Goal: Transaction & Acquisition: Purchase product/service

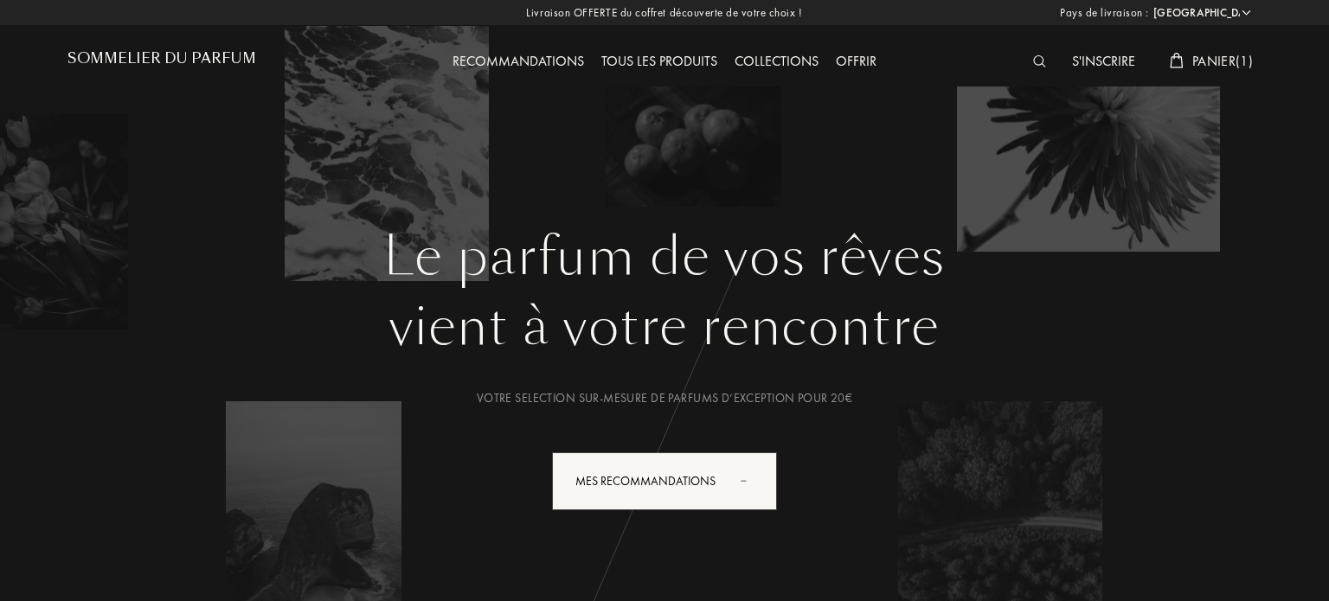
select select "FR"
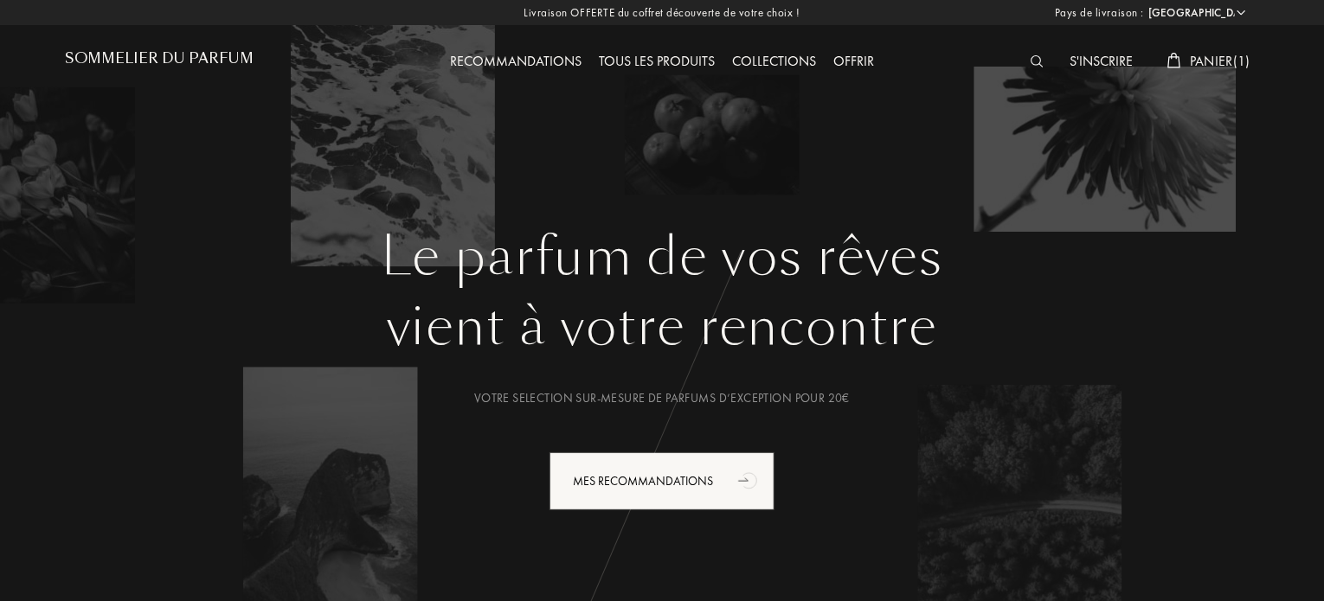
click at [1032, 58] on img at bounding box center [1037, 61] width 13 height 12
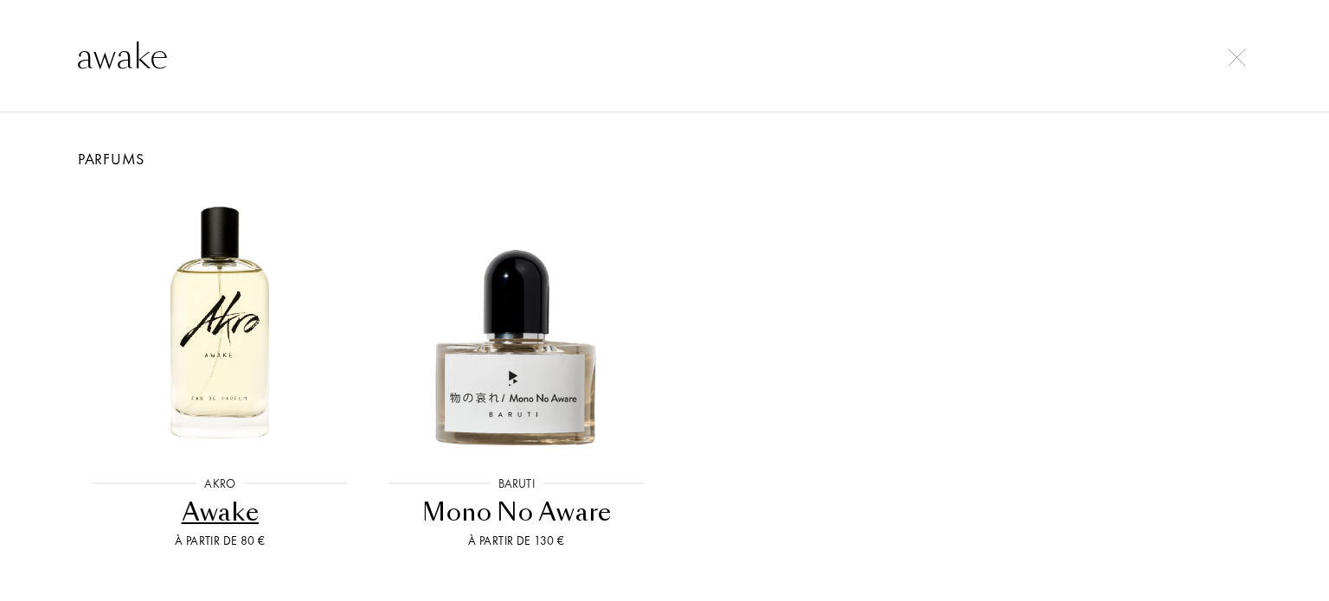
type input "awake"
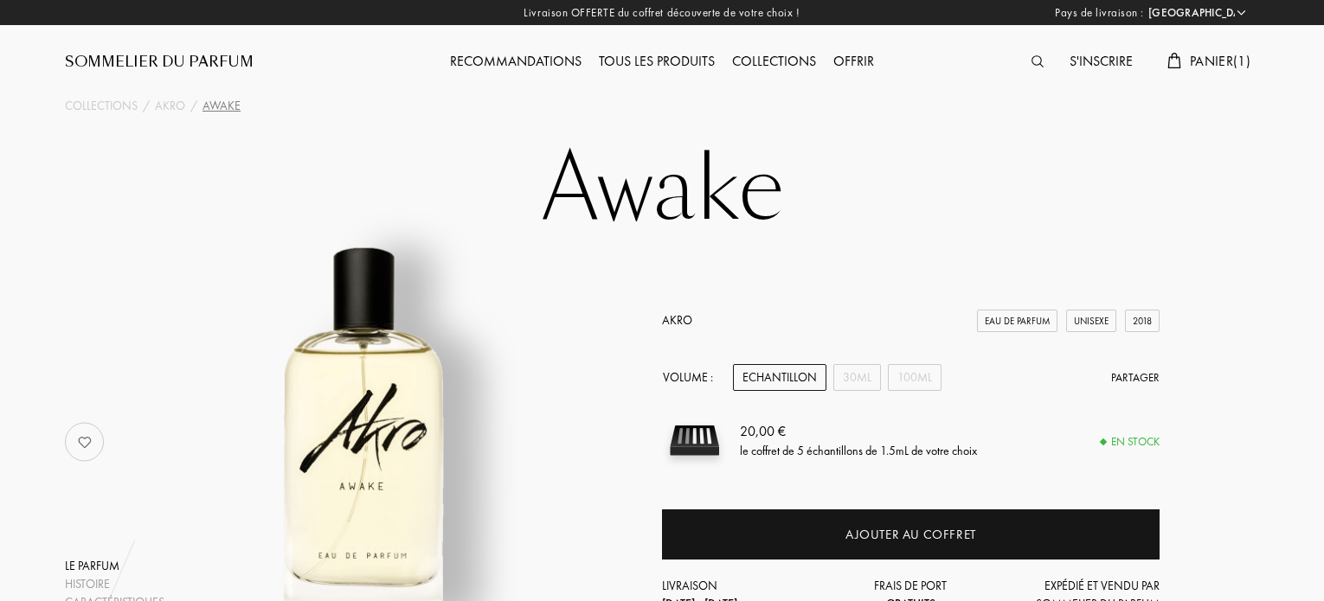
select select "FR"
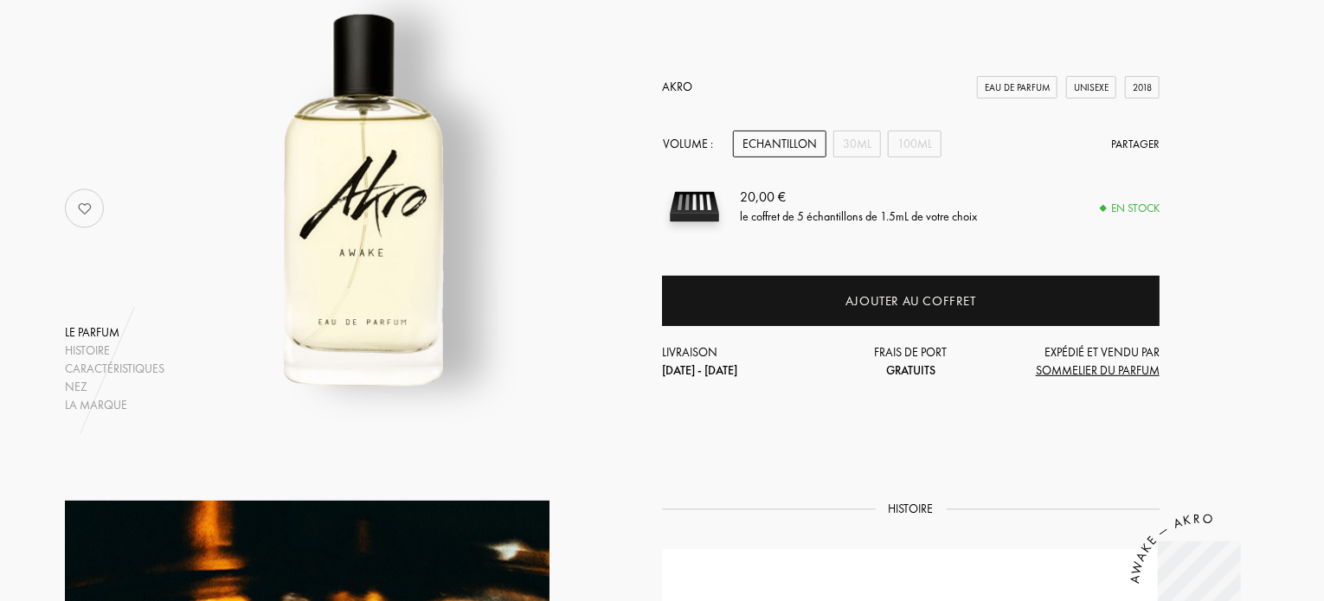
scroll to position [263, 0]
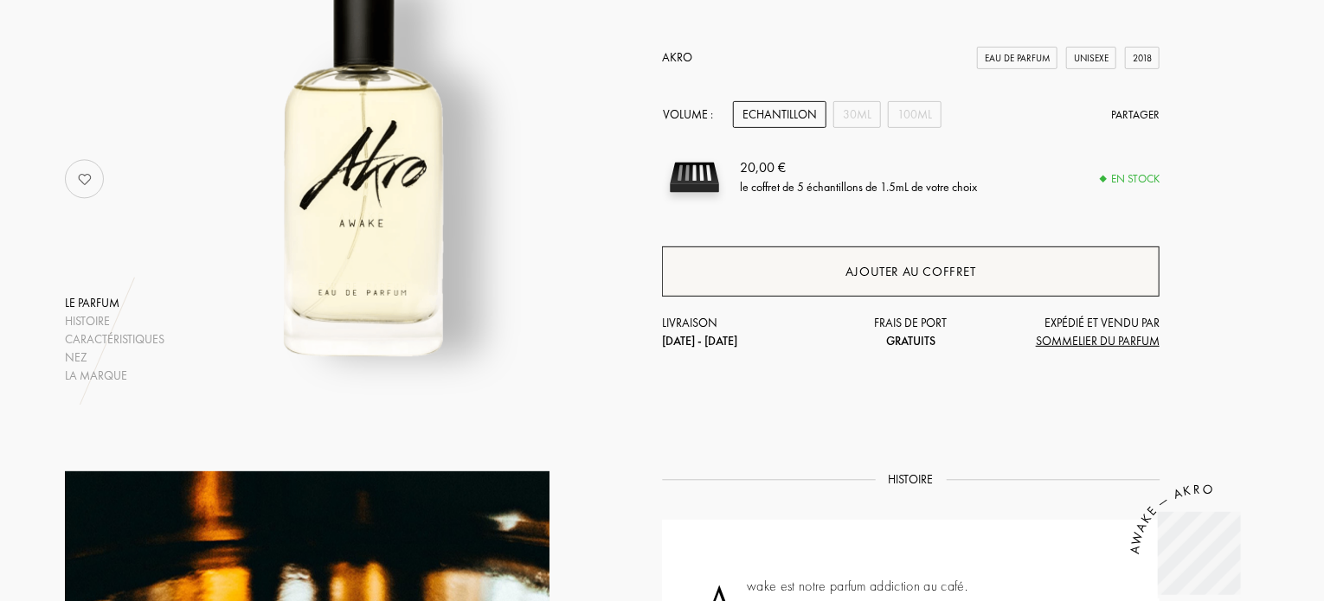
click at [924, 264] on div "Ajouter au coffret" at bounding box center [910, 272] width 131 height 20
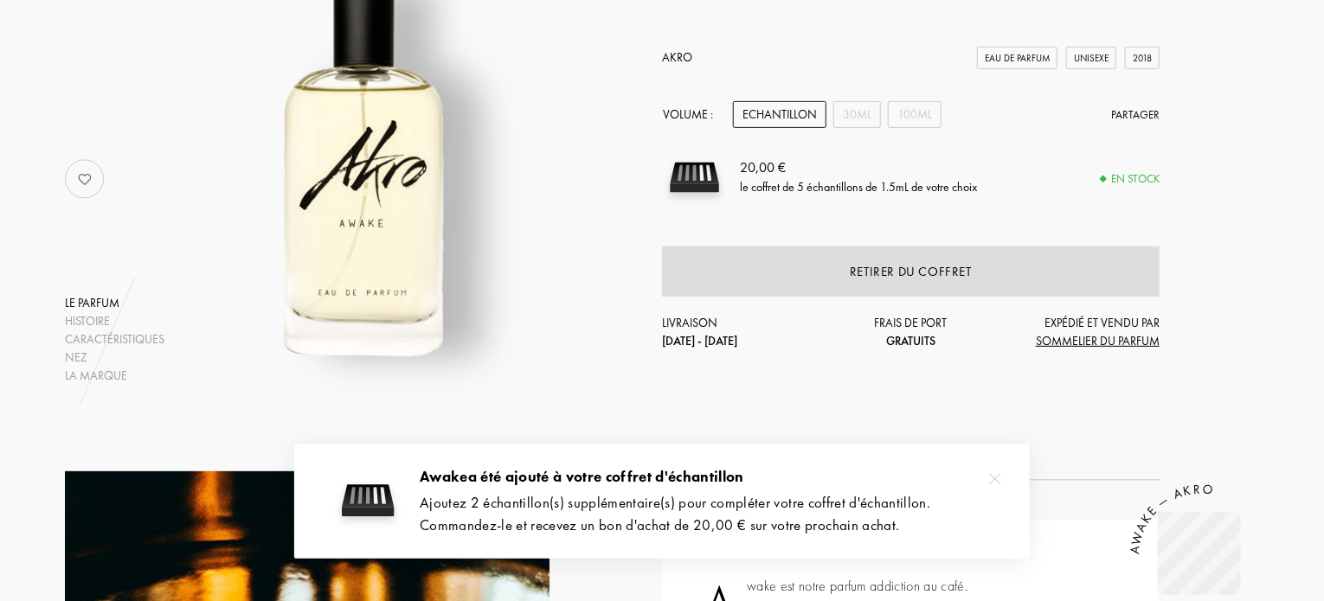
scroll to position [0, 0]
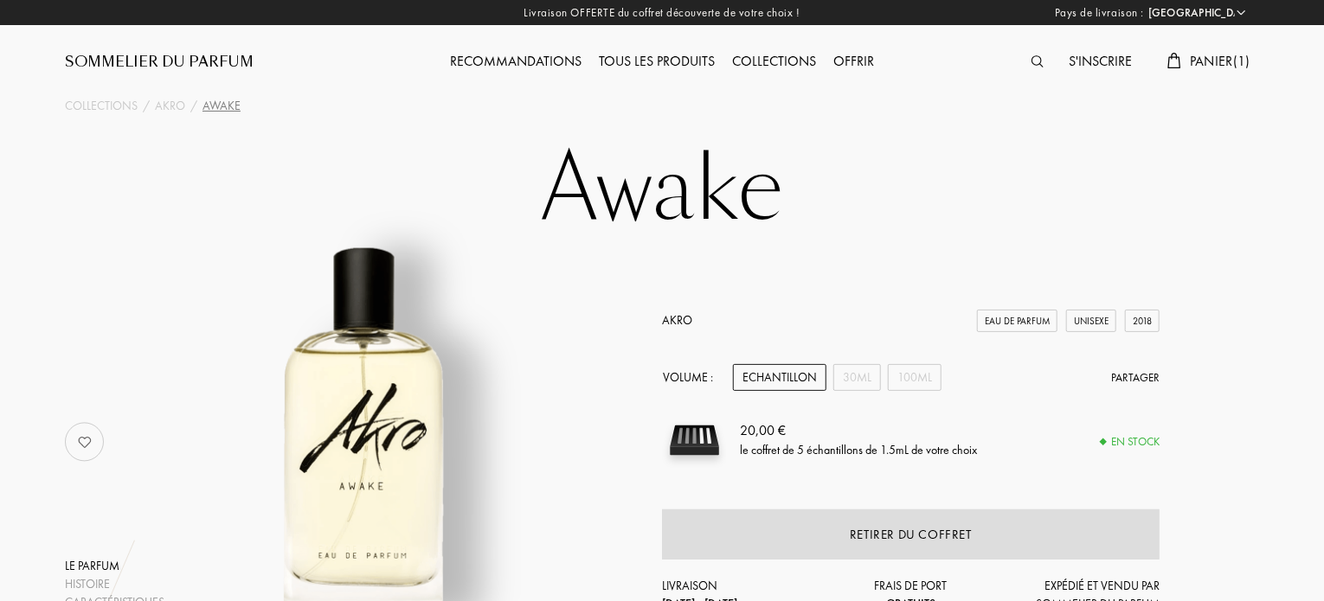
click at [1200, 54] on span "Panier ( 1 )" at bounding box center [1220, 61] width 61 height 18
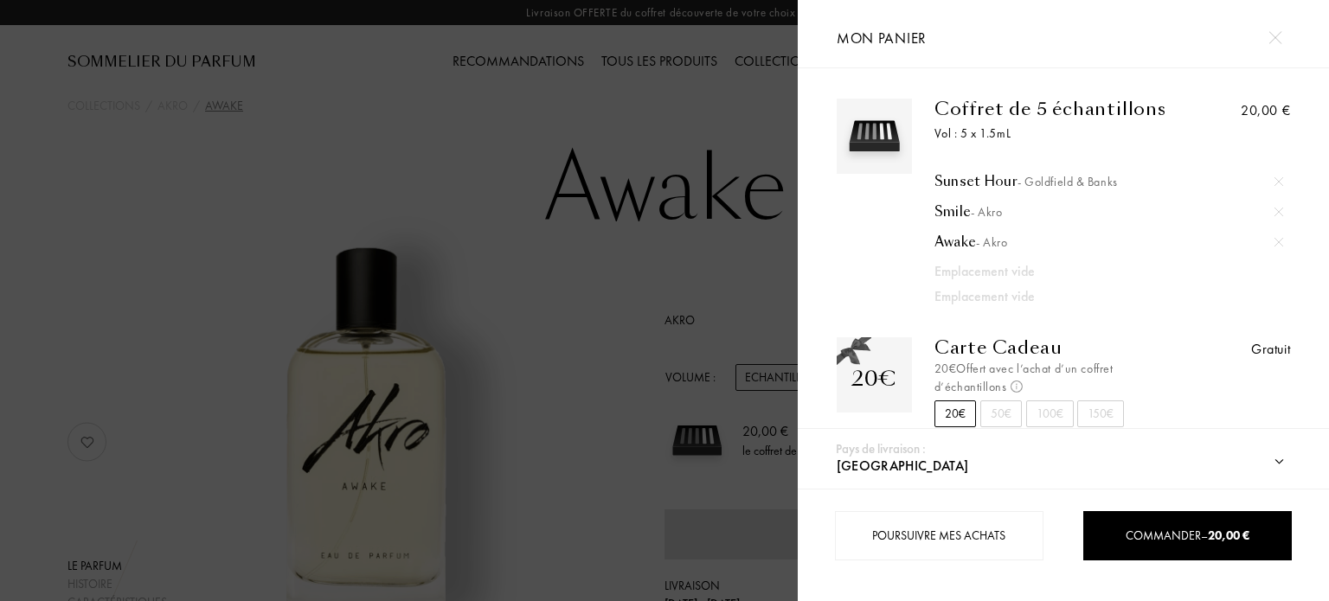
click at [1272, 32] on img at bounding box center [1274, 37] width 13 height 13
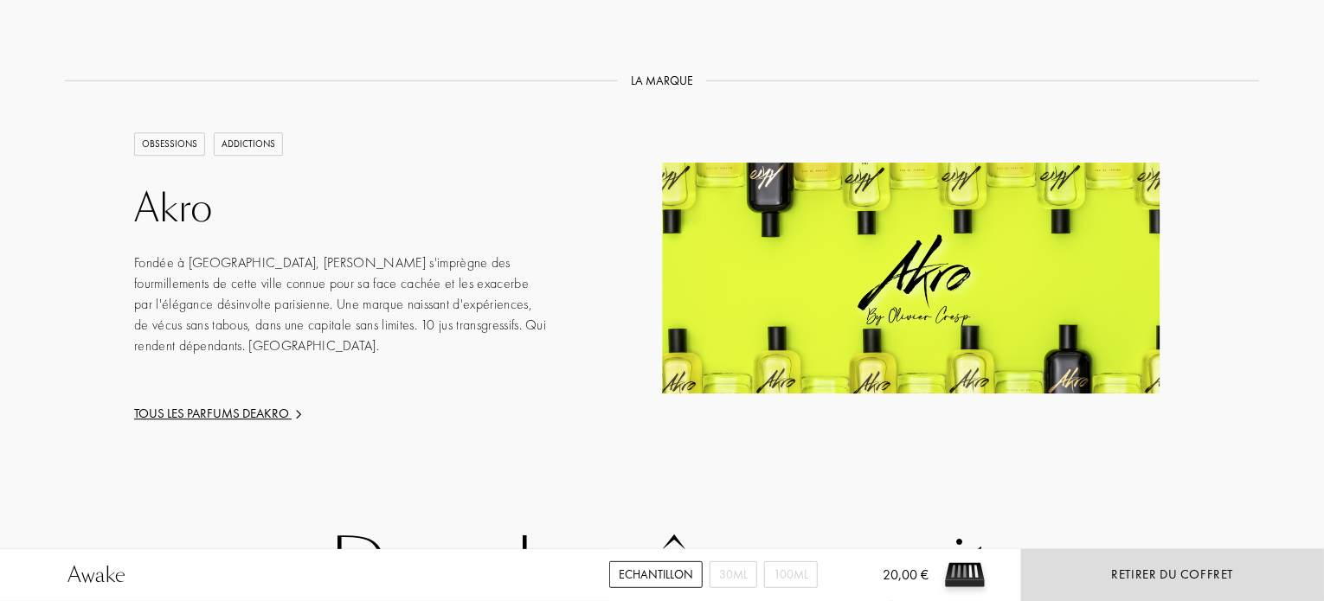
scroll to position [2387, 0]
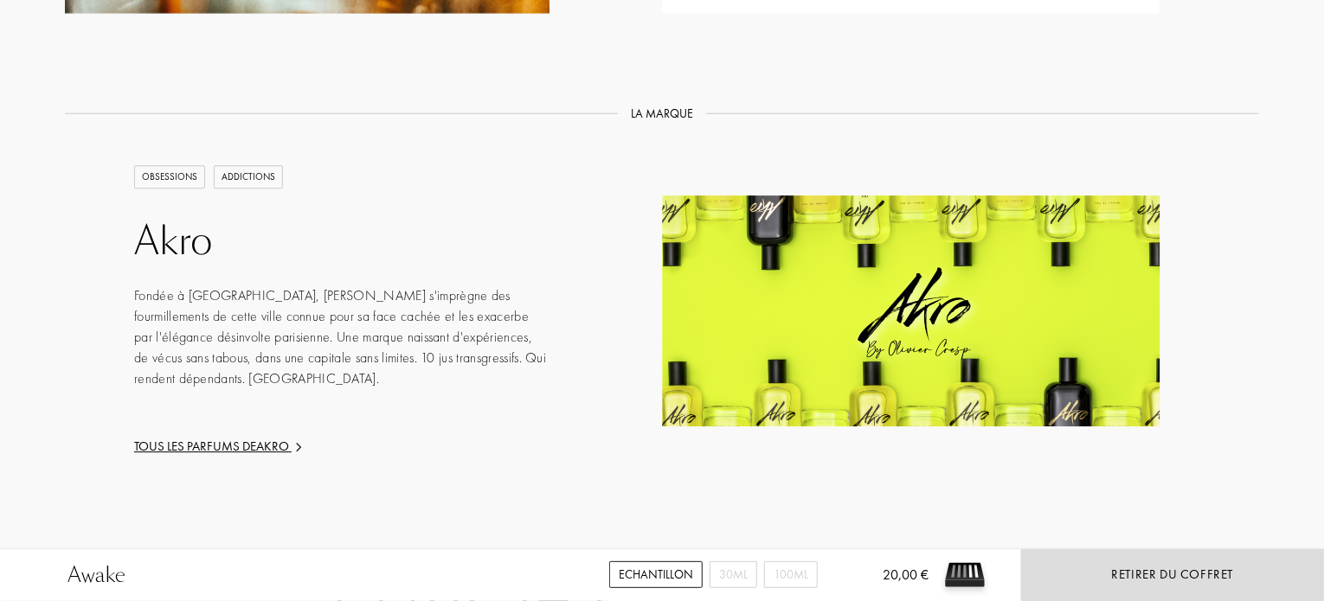
click at [190, 219] on div "Akro" at bounding box center [341, 242] width 415 height 46
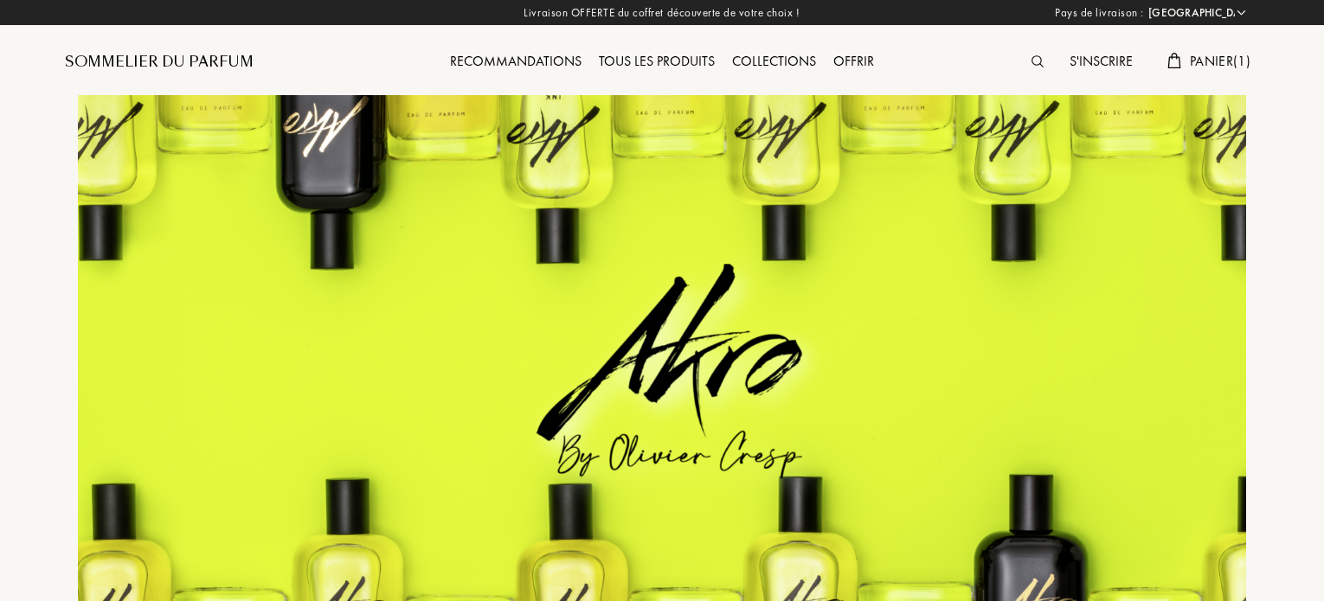
select select "FR"
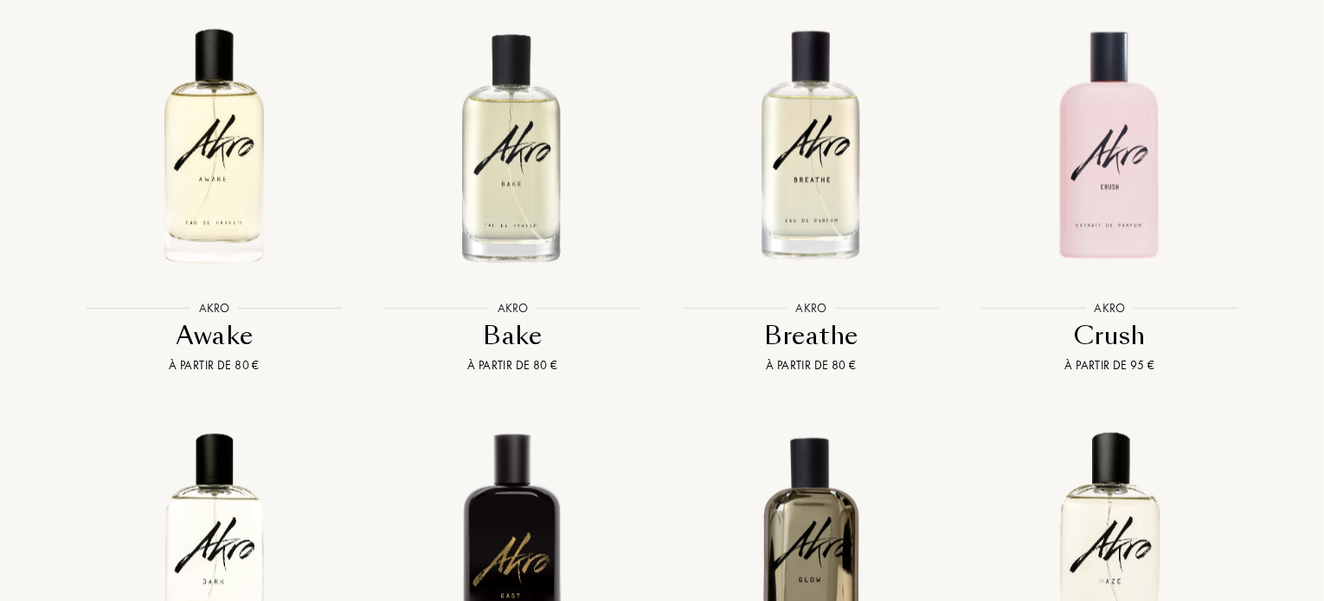
scroll to position [1563, 0]
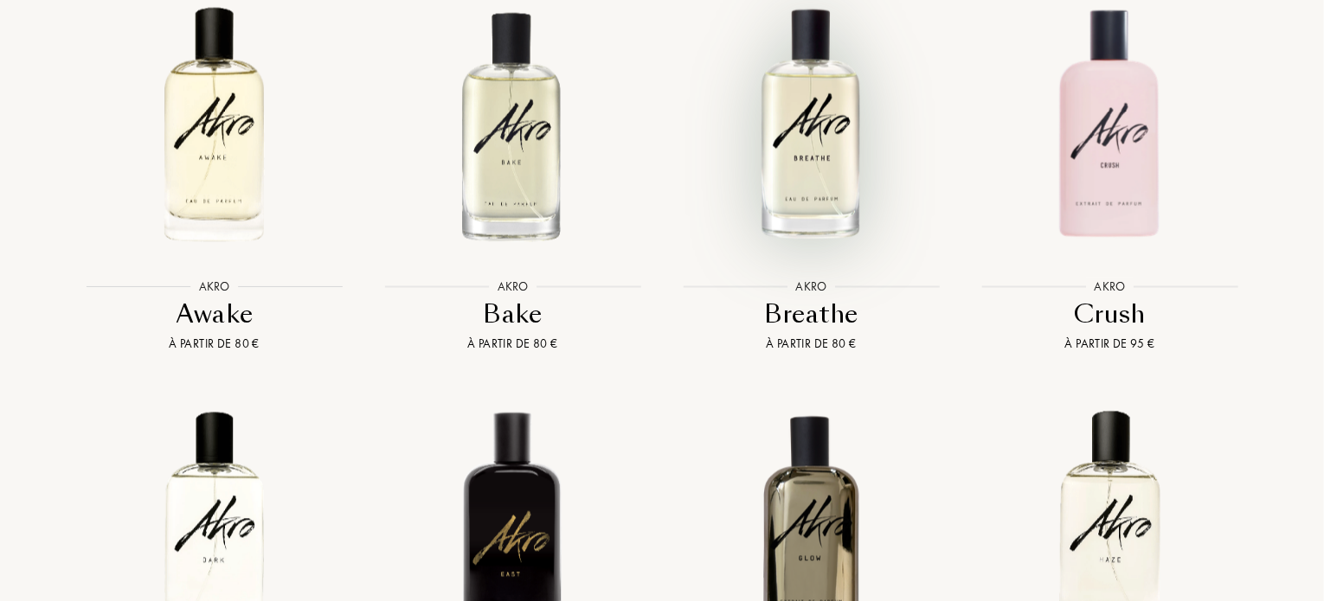
click at [808, 134] on img at bounding box center [811, 124] width 269 height 269
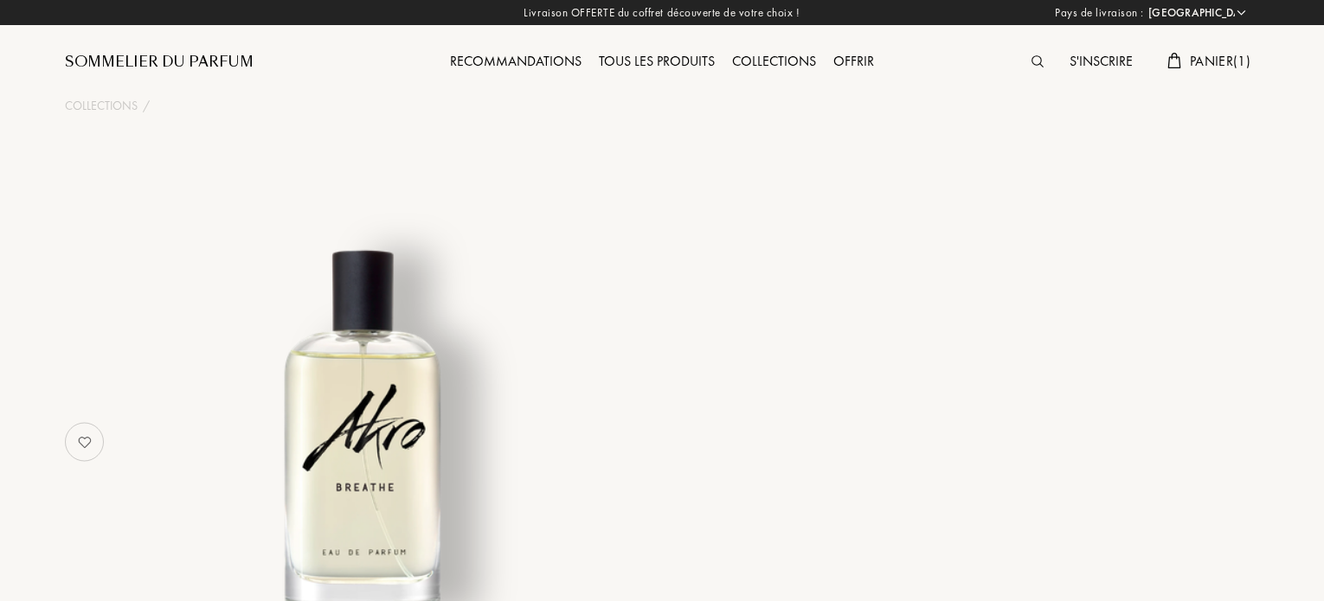
select select "FR"
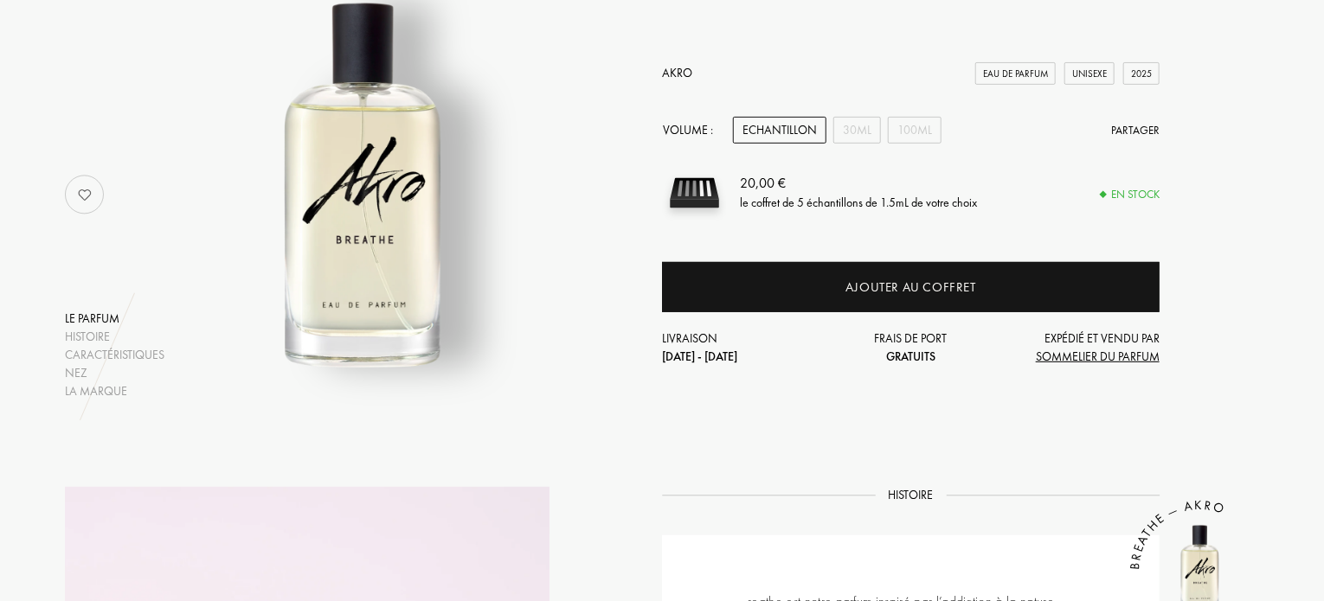
scroll to position [118, 0]
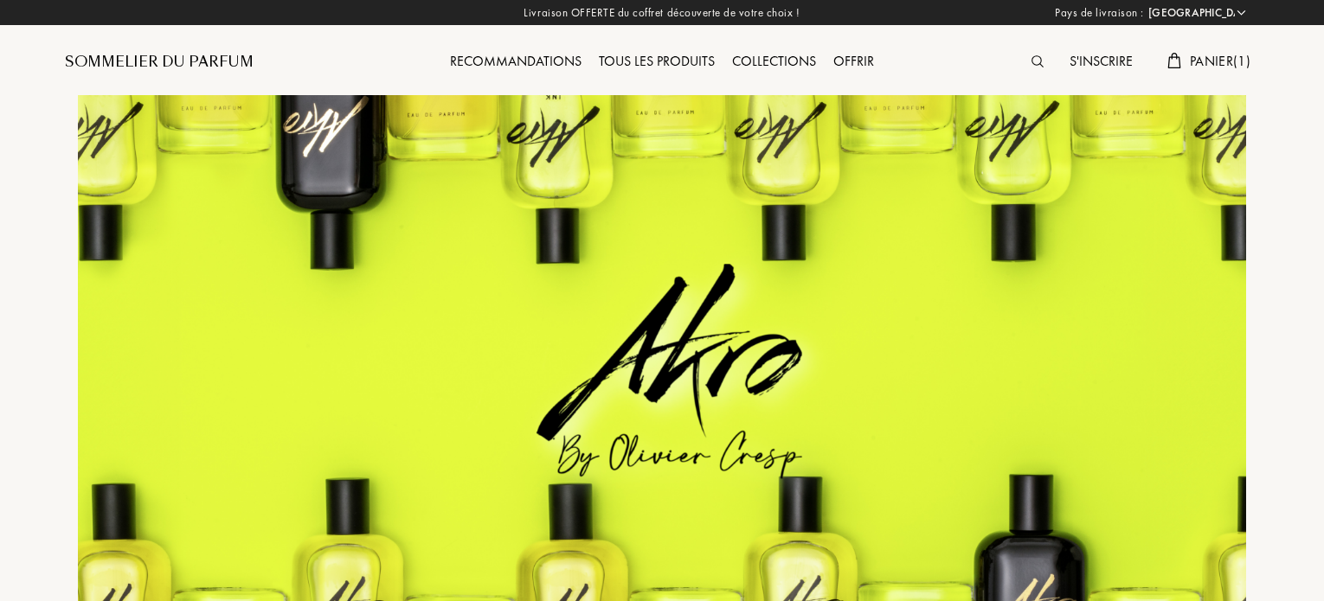
select select "FR"
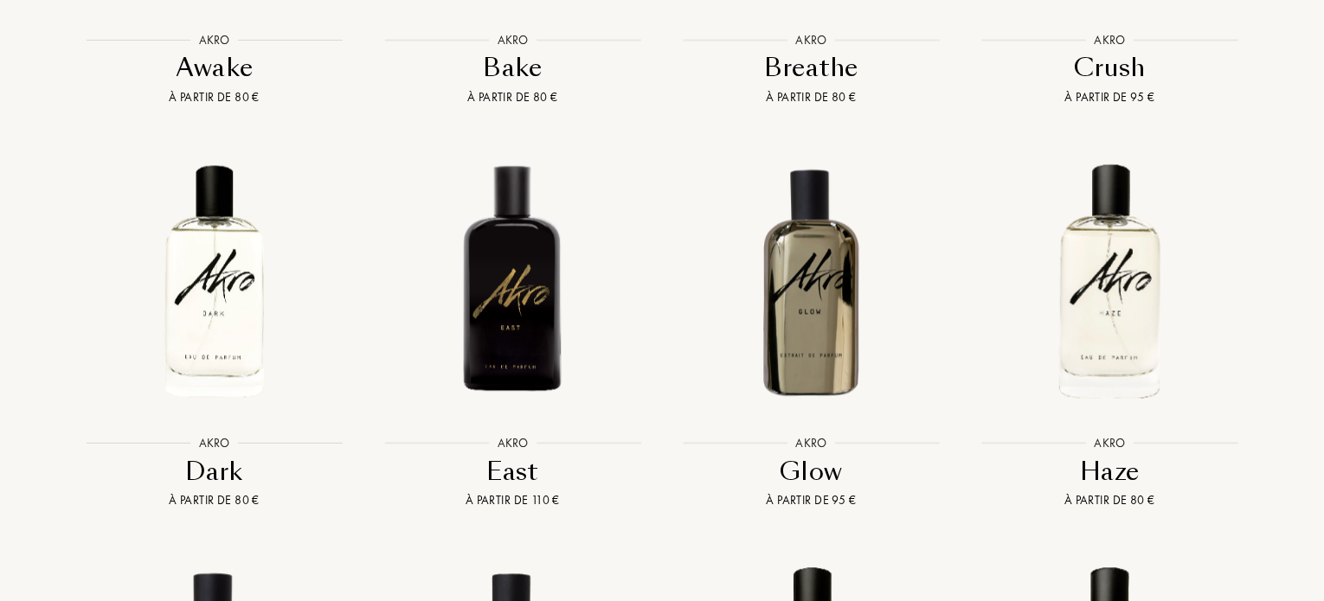
drag, startPoint x: 1326, startPoint y: 307, endPoint x: 1108, endPoint y: 34, distance: 349.7
click at [1108, 51] on div "Crush" at bounding box center [1109, 68] width 285 height 34
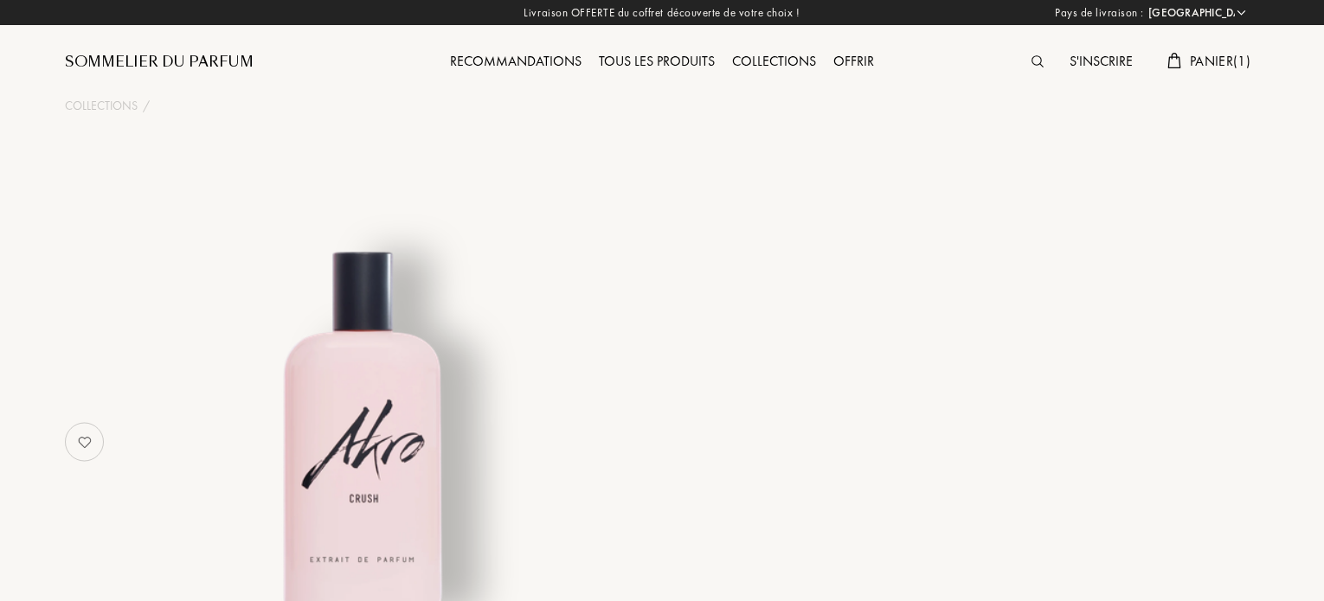
select select "FR"
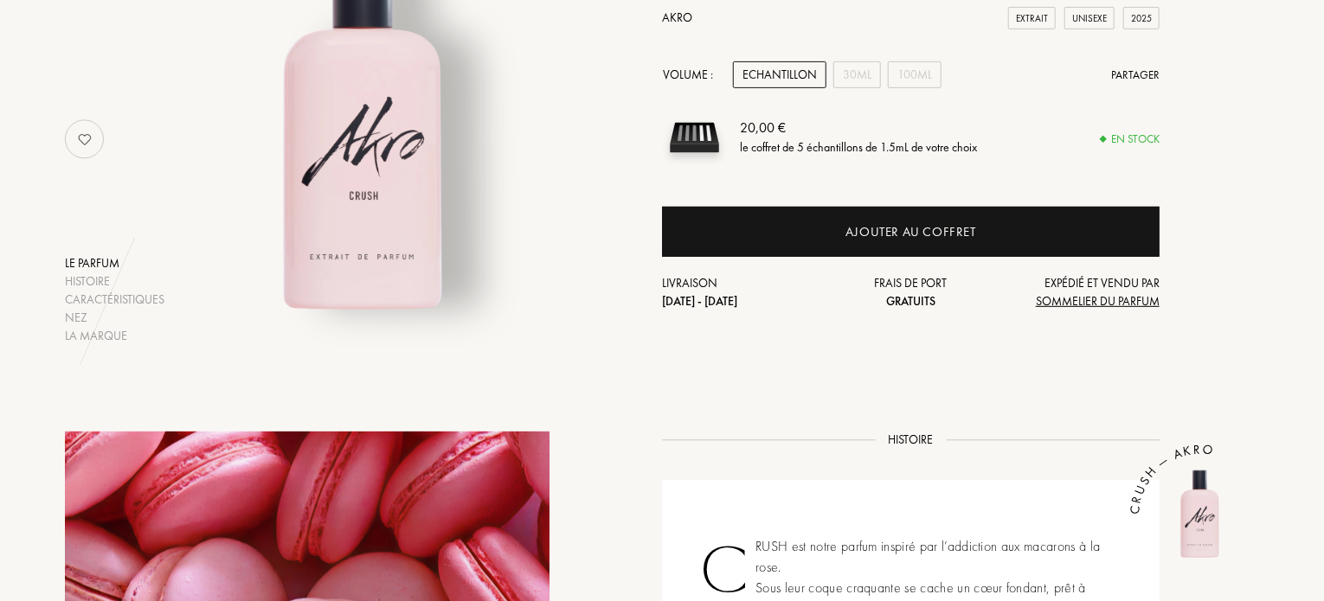
scroll to position [228, 0]
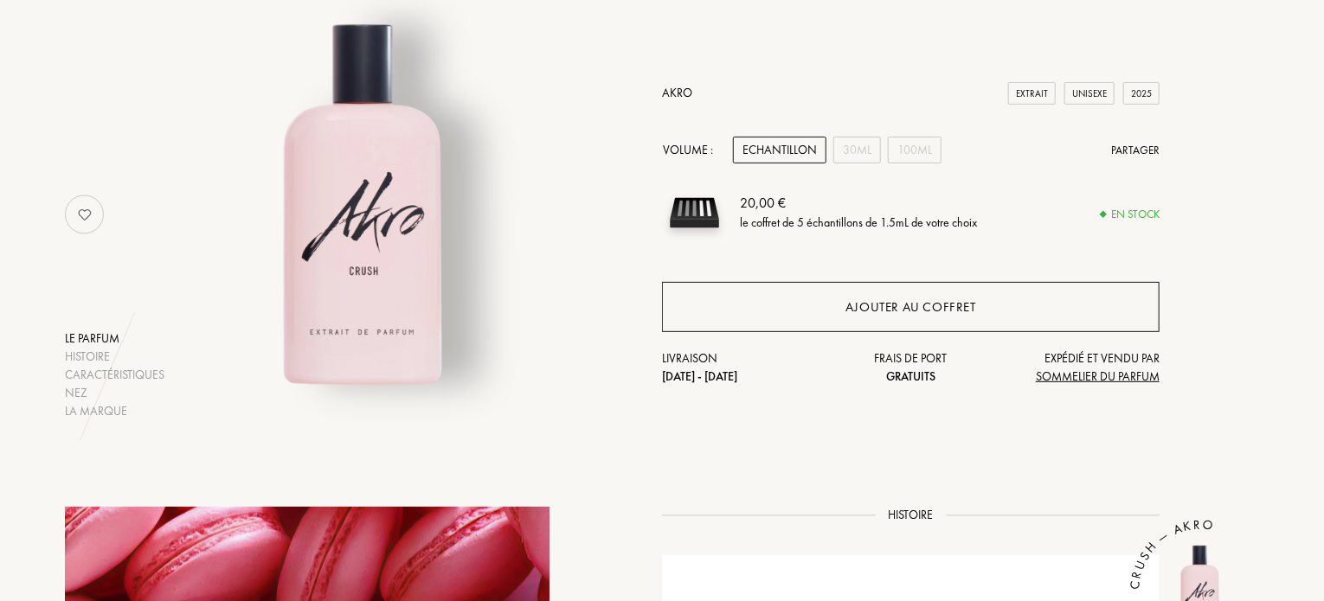
click at [935, 301] on div "Ajouter au coffret" at bounding box center [910, 308] width 131 height 20
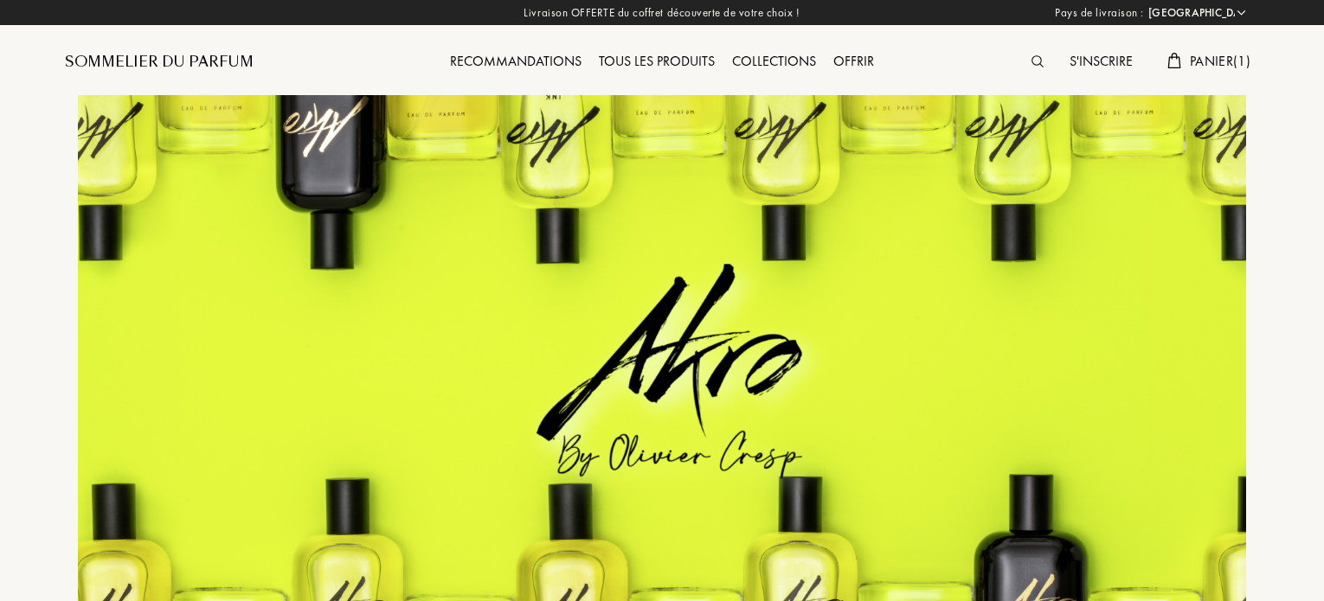
select select "FR"
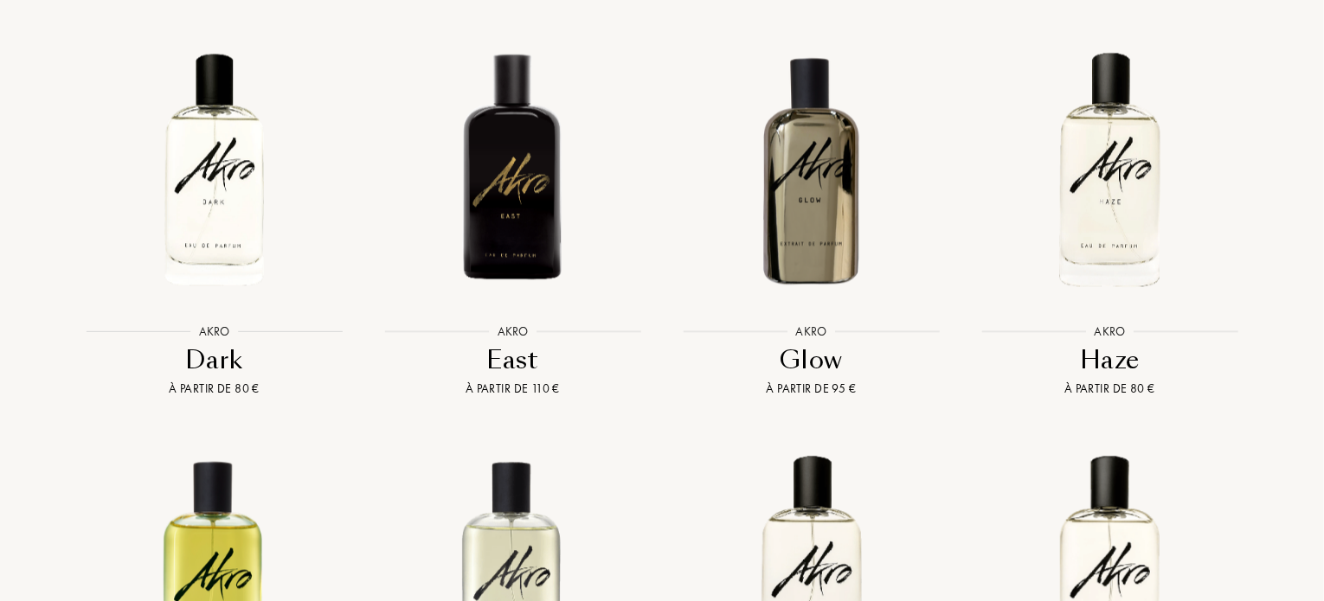
scroll to position [1927, 0]
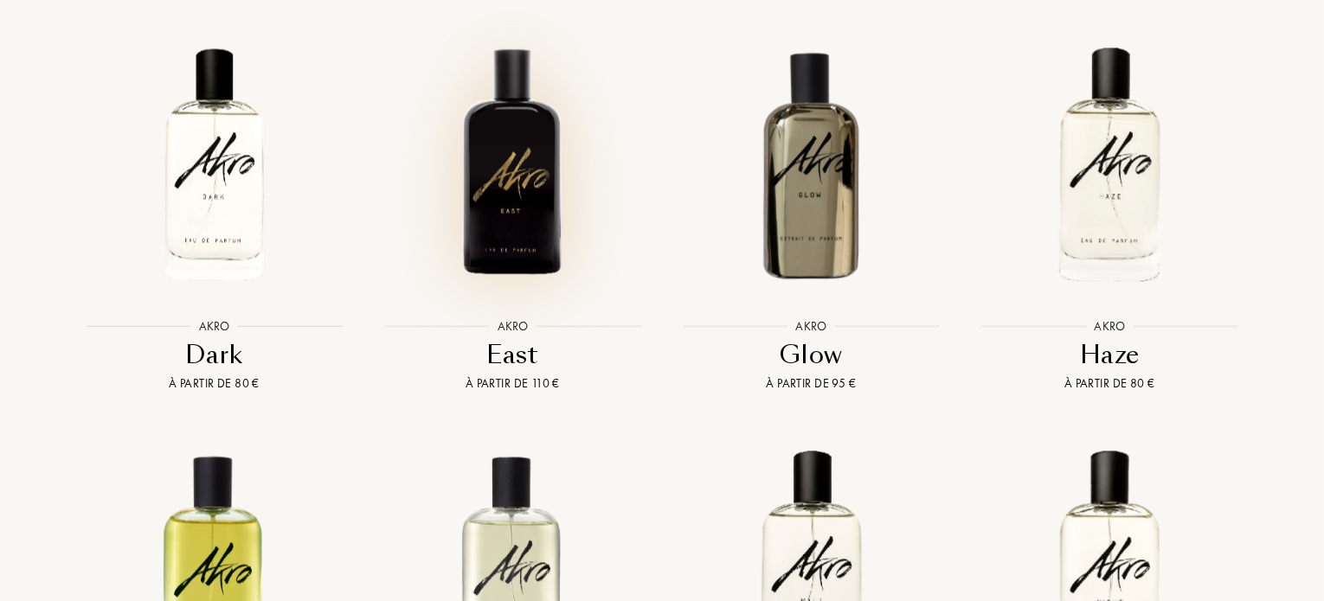
click at [502, 158] on img at bounding box center [512, 164] width 269 height 269
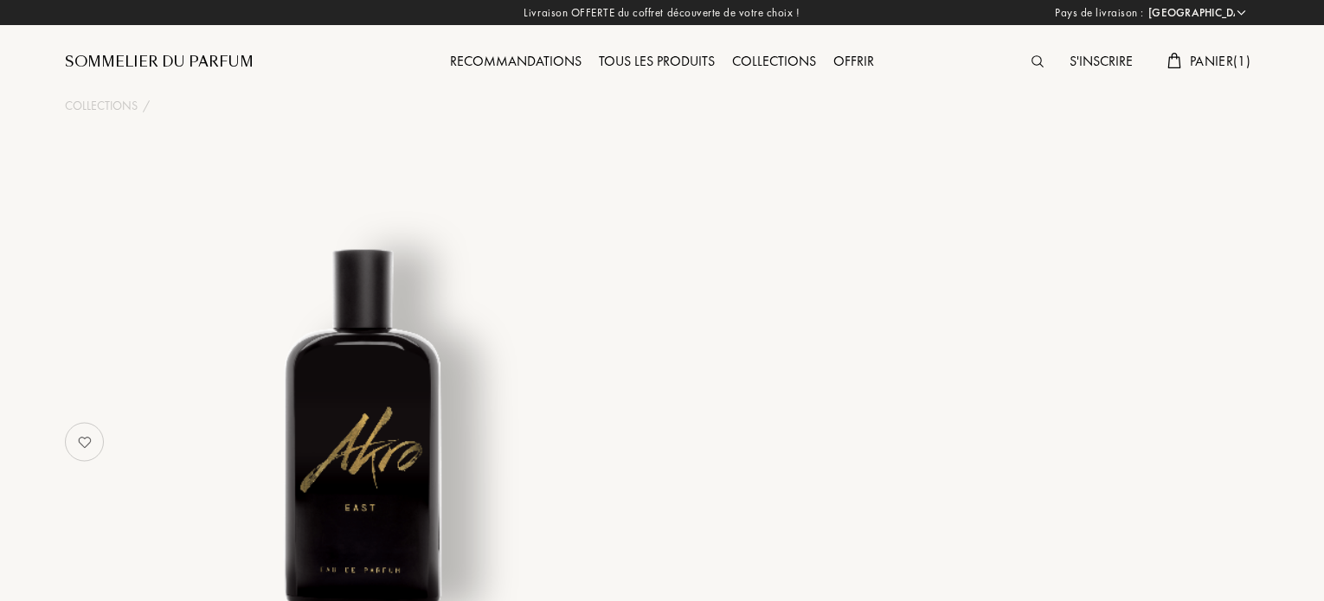
select select "FR"
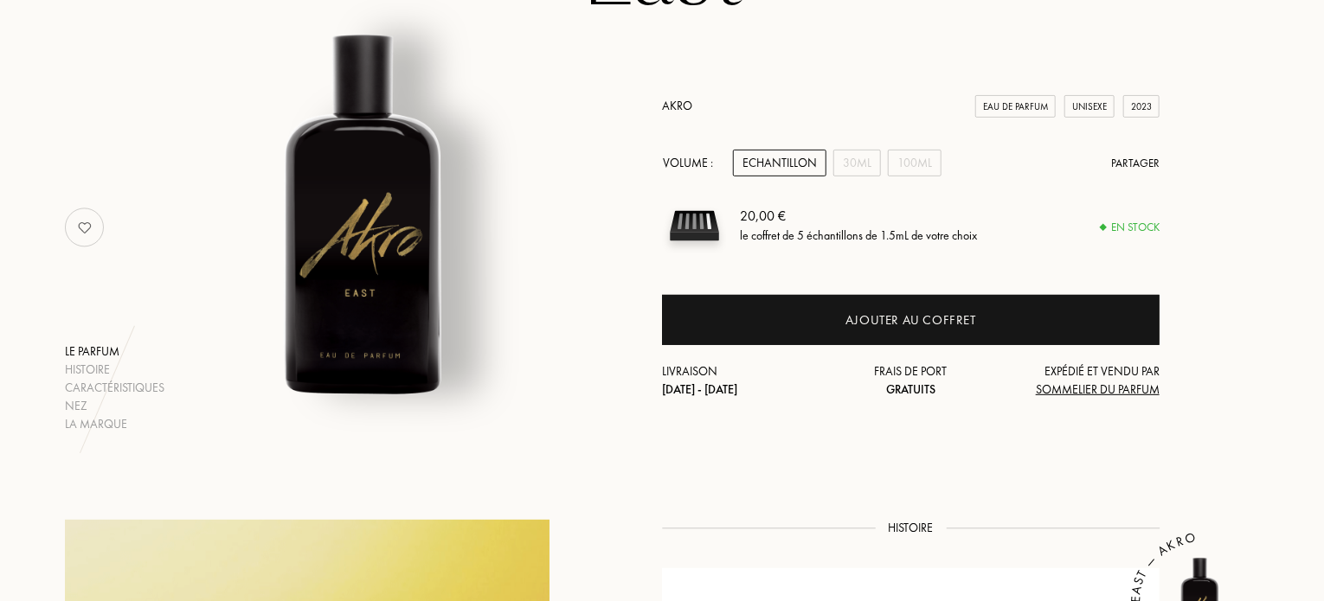
scroll to position [198, 0]
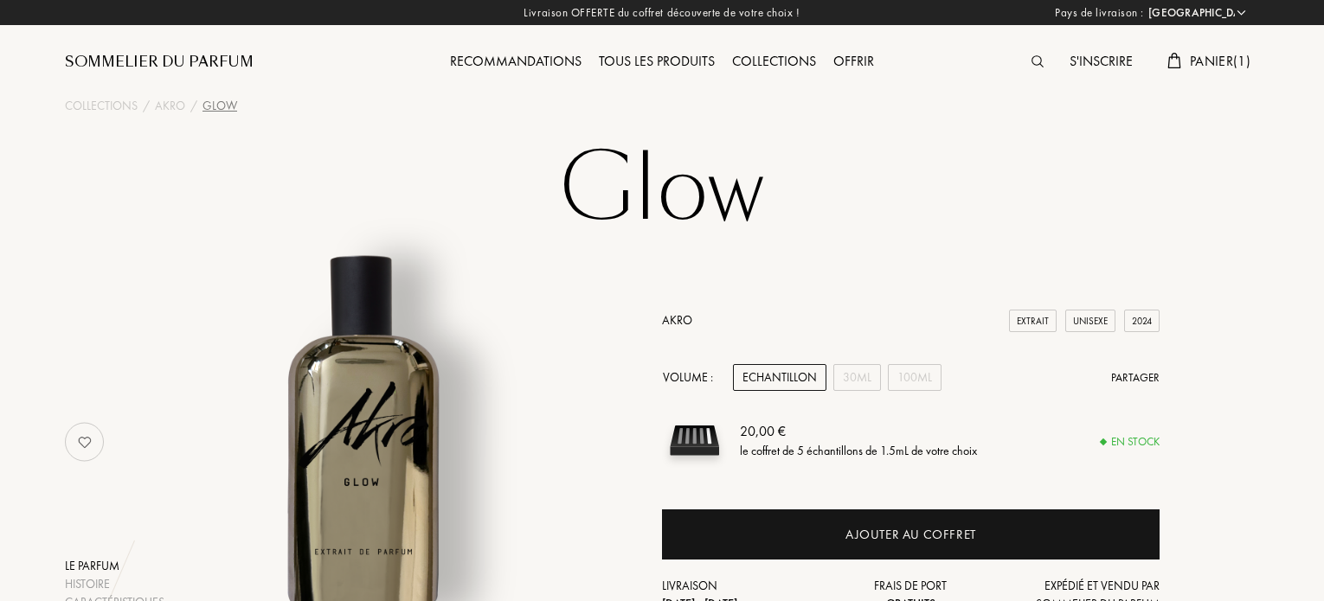
select select "FR"
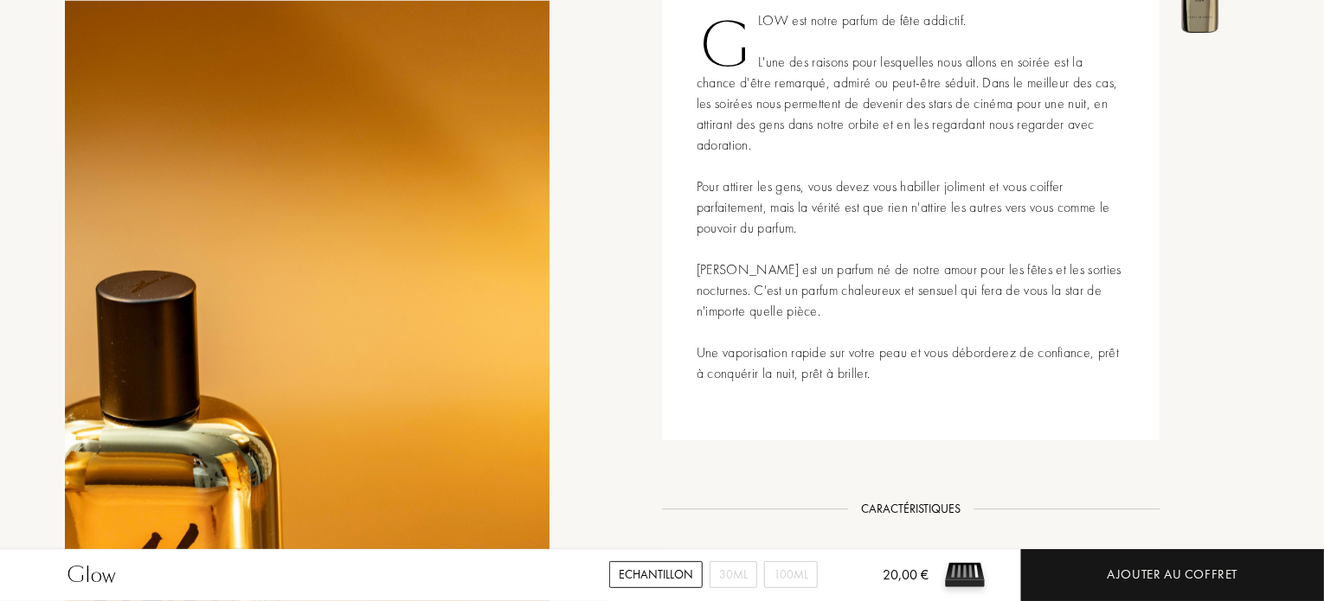
scroll to position [170, 0]
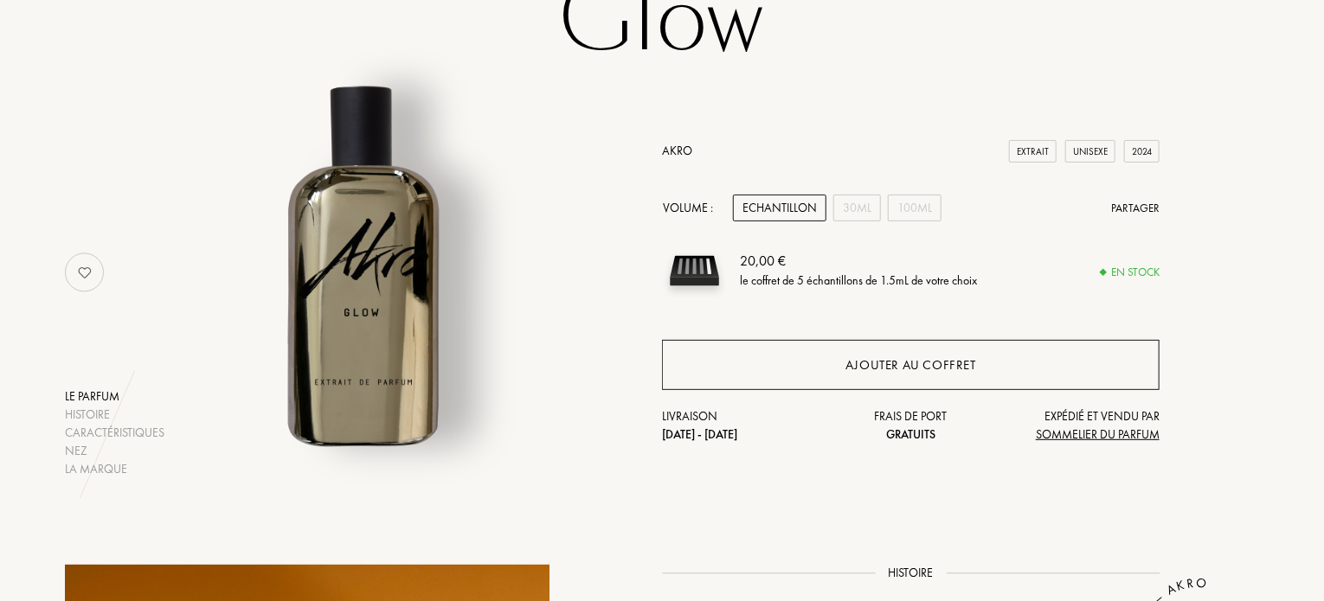
click at [811, 369] on div "Ajouter au coffret" at bounding box center [911, 365] width 498 height 50
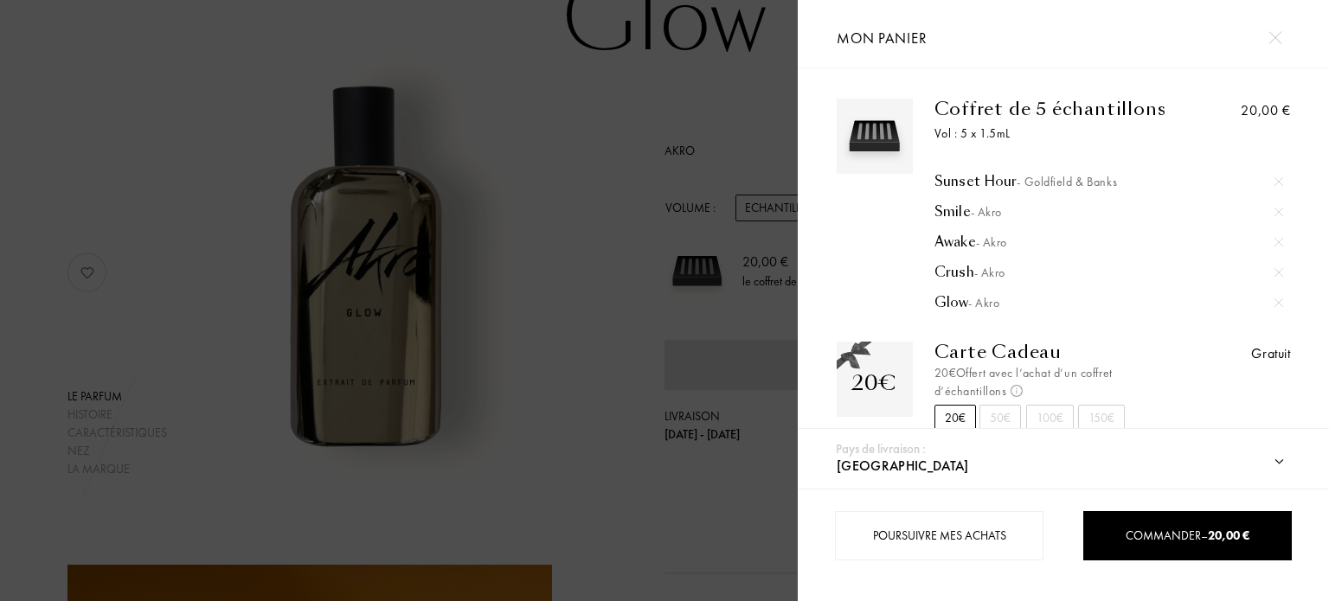
click at [1277, 30] on div at bounding box center [1275, 37] width 30 height 30
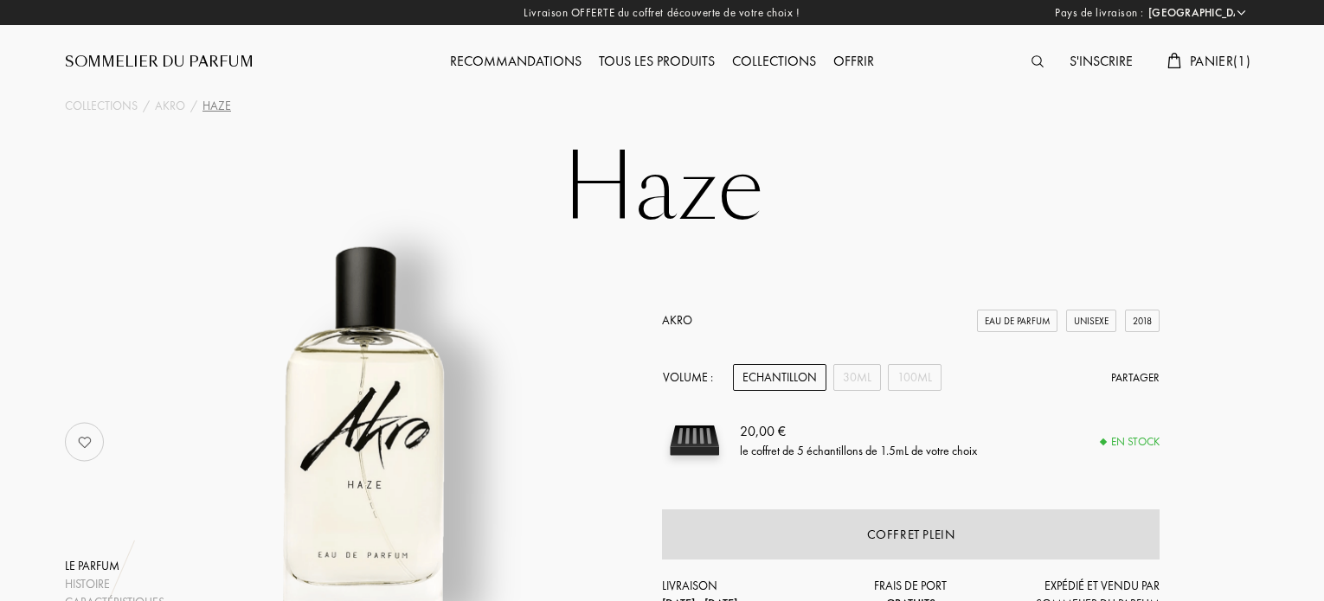
select select "FR"
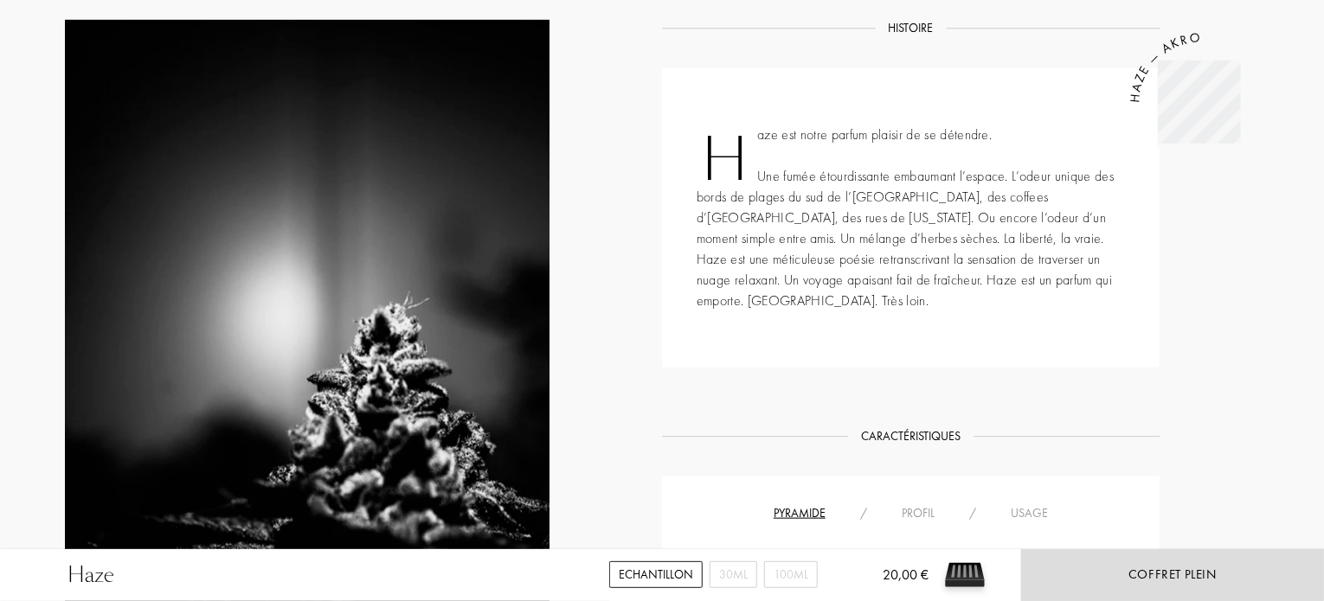
scroll to position [744, 0]
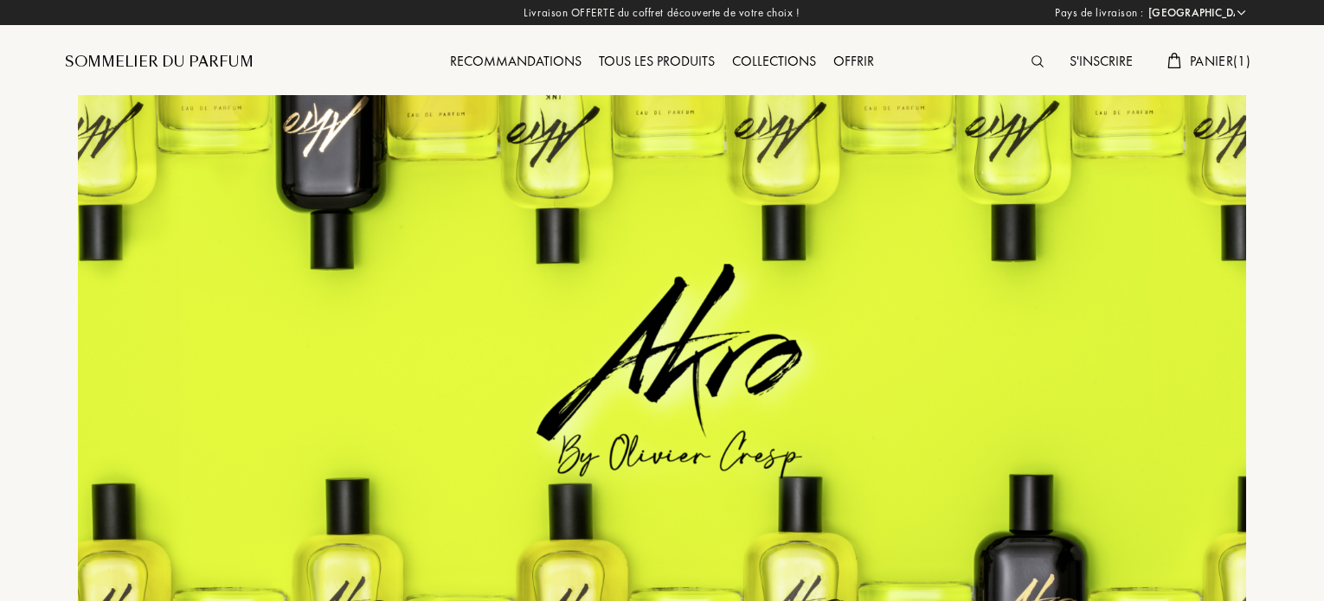
select select "FR"
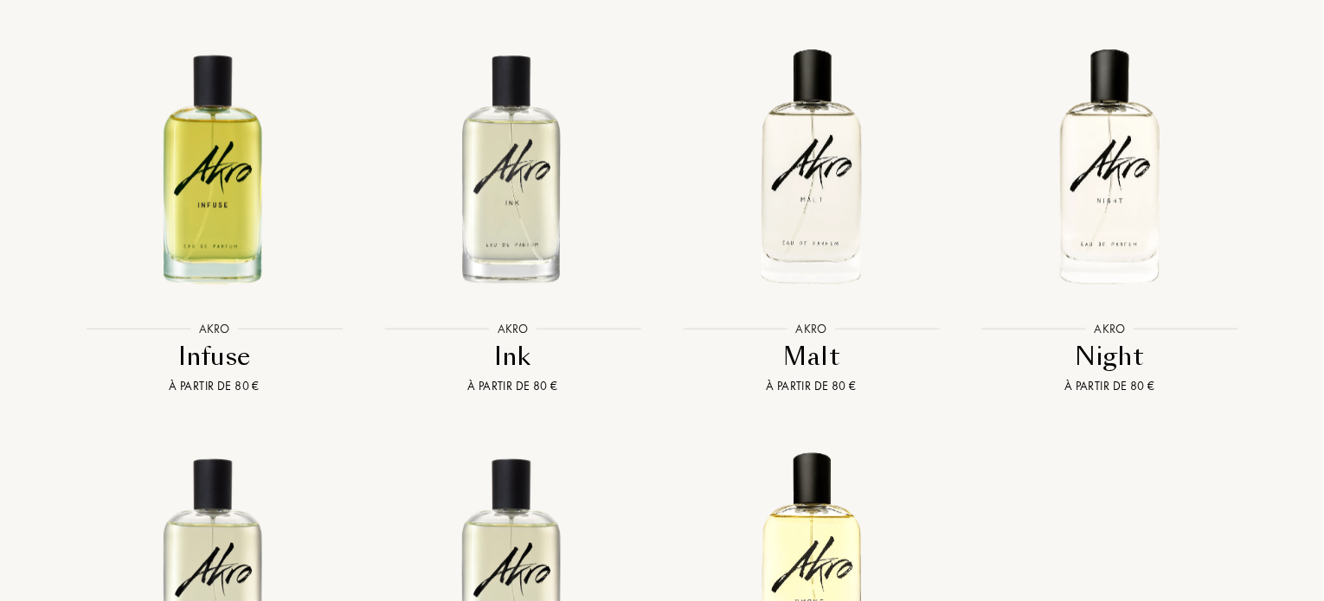
scroll to position [2264, 0]
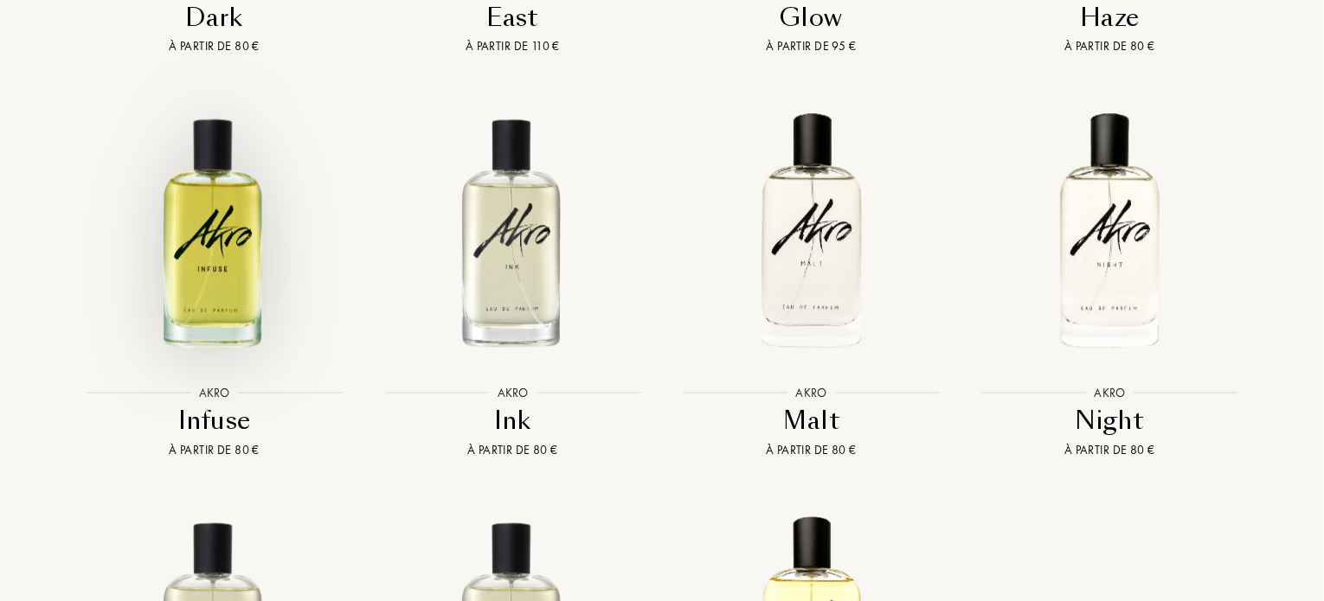
click at [224, 196] on img at bounding box center [214, 230] width 269 height 269
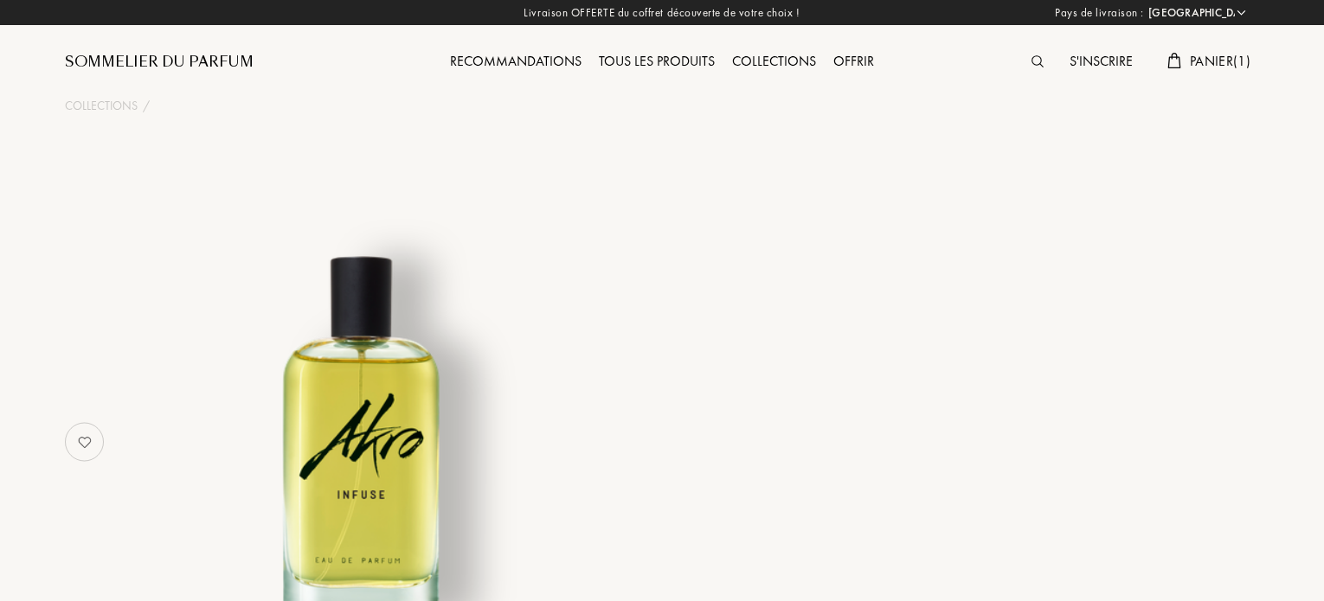
select select "FR"
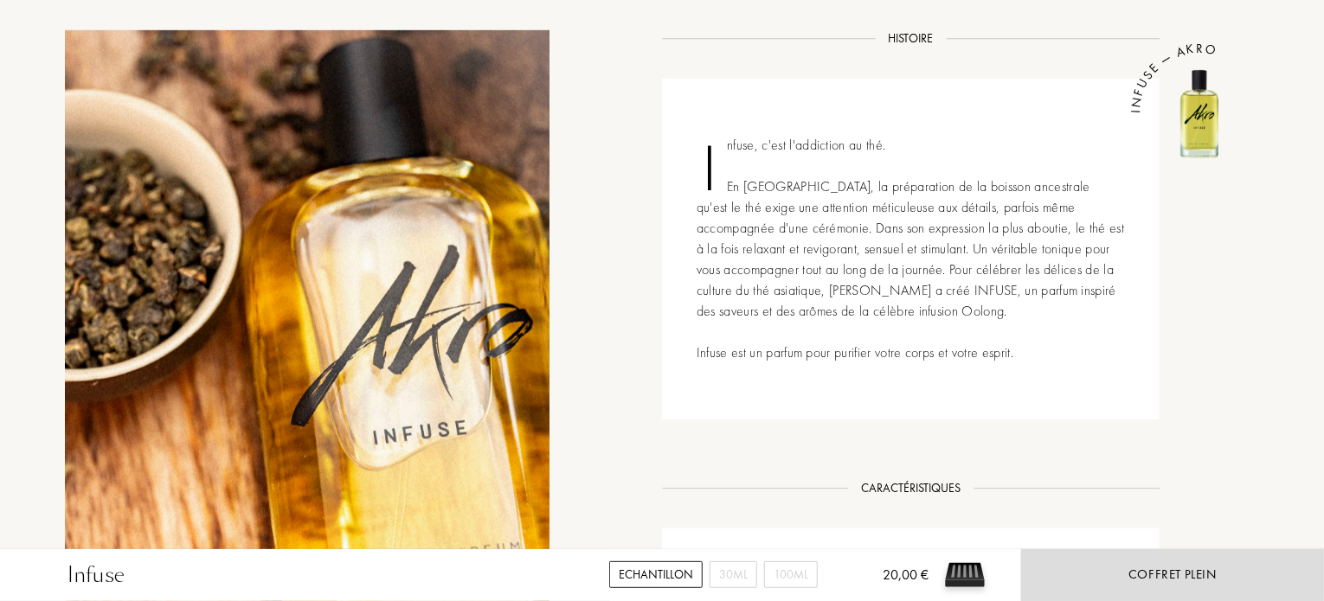
scroll to position [755, 0]
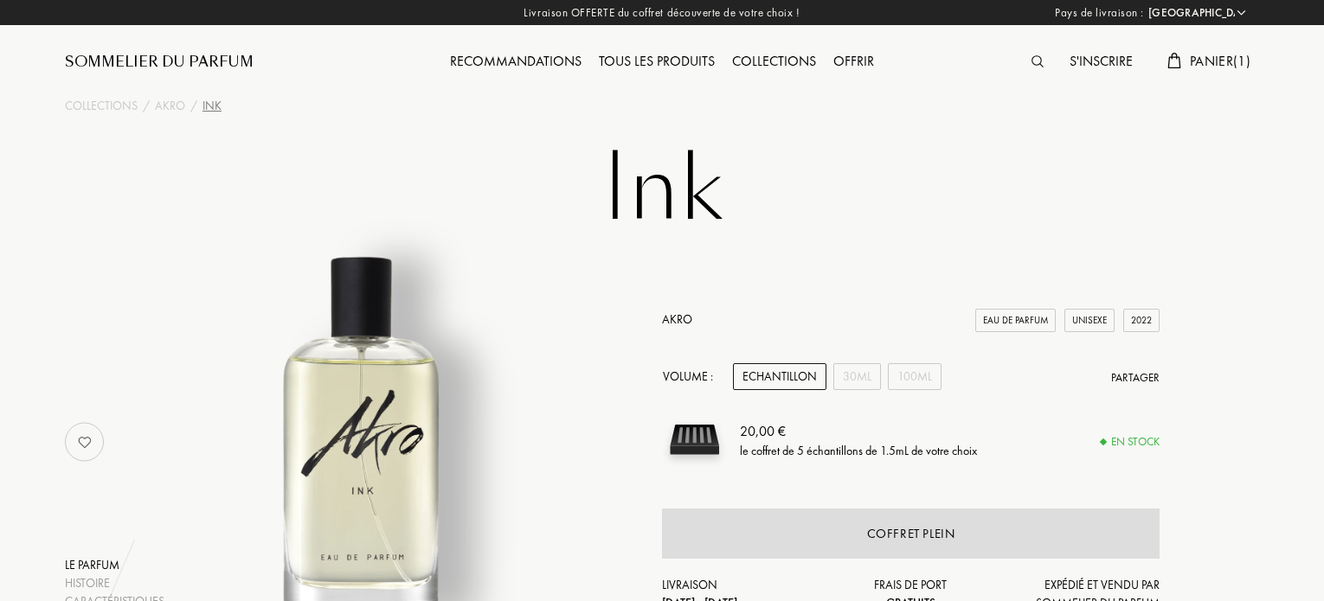
select select "FR"
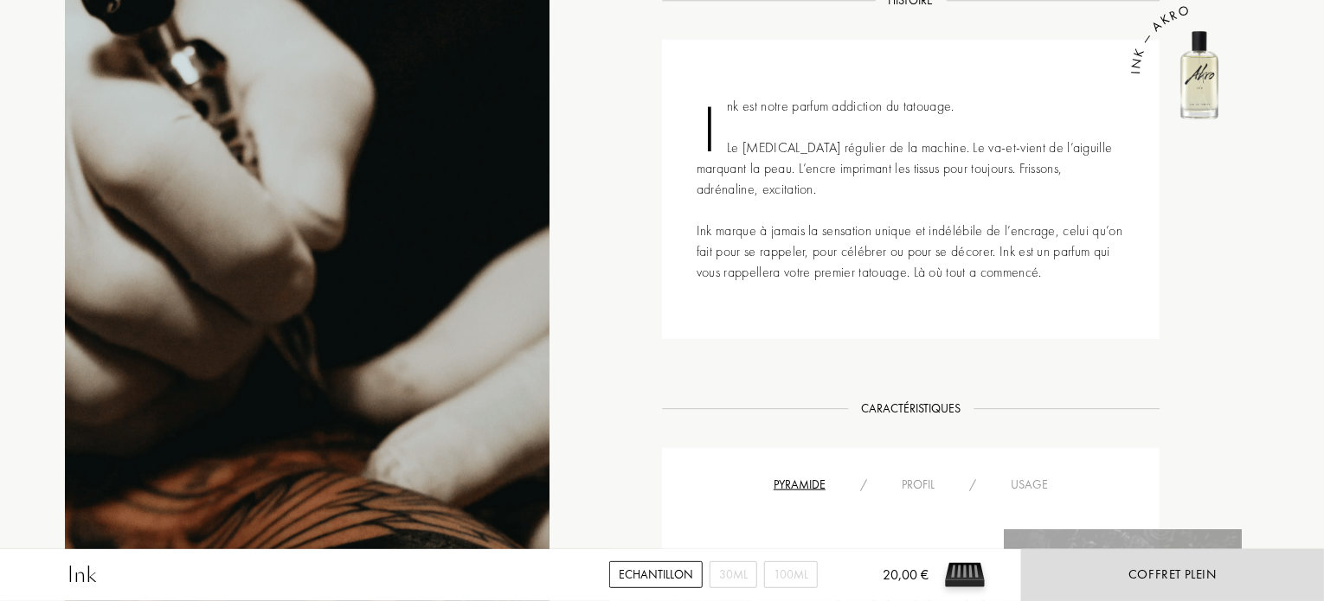
scroll to position [755, 0]
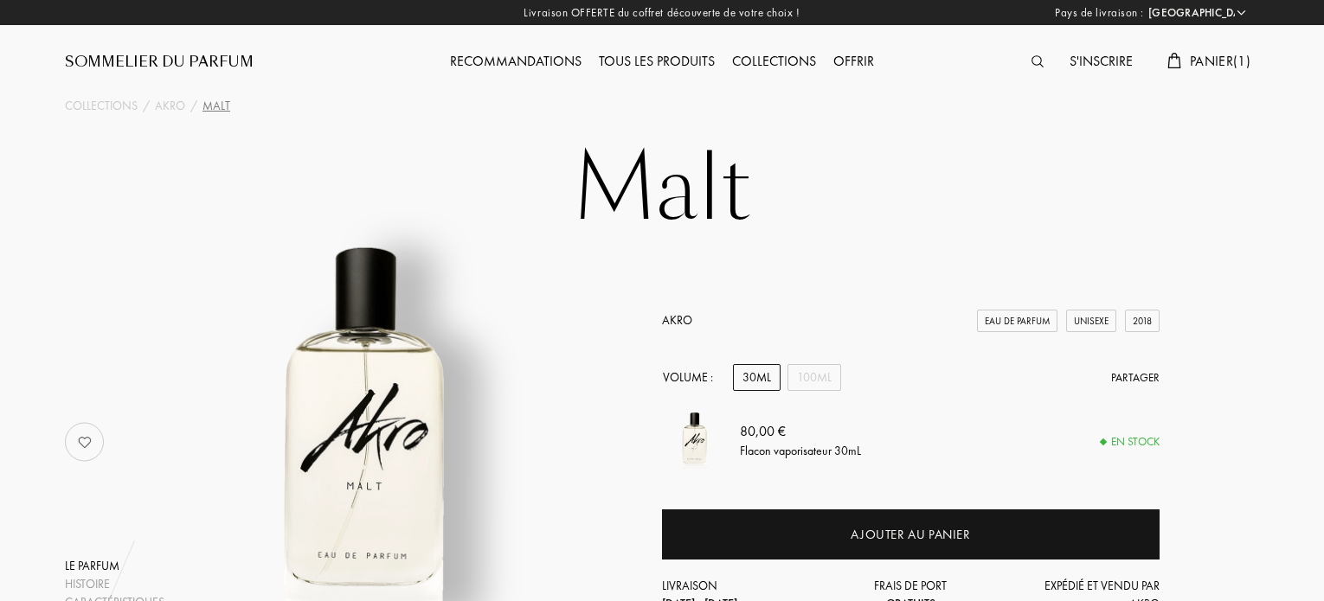
select select "FR"
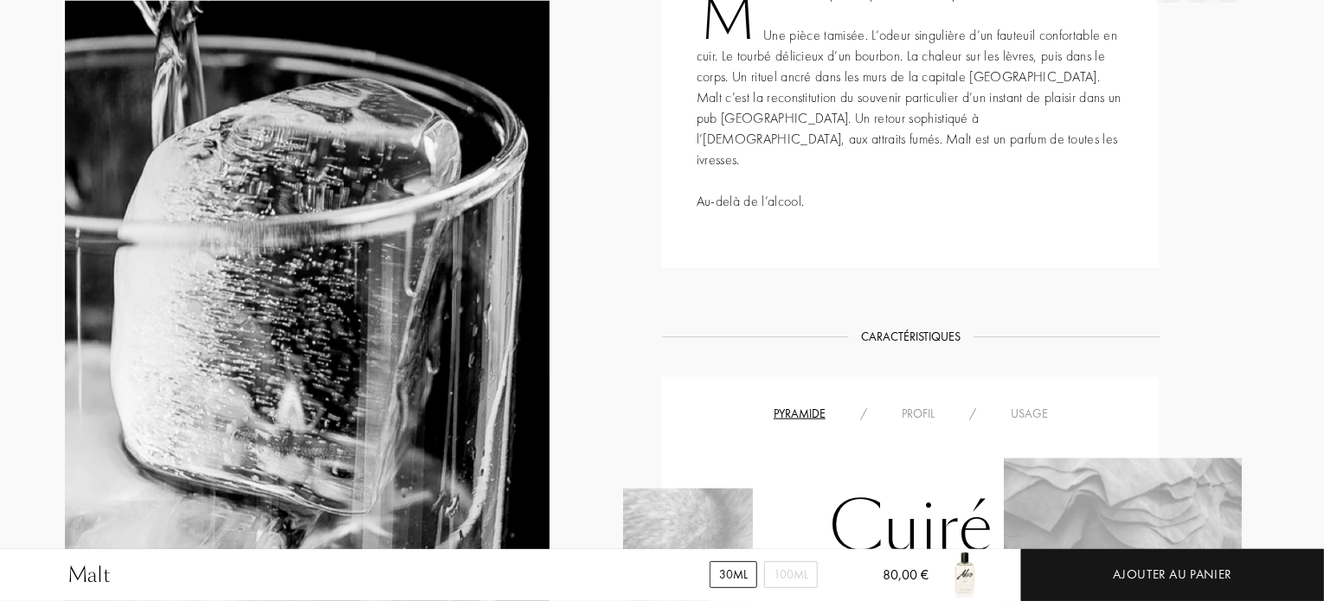
scroll to position [733, 0]
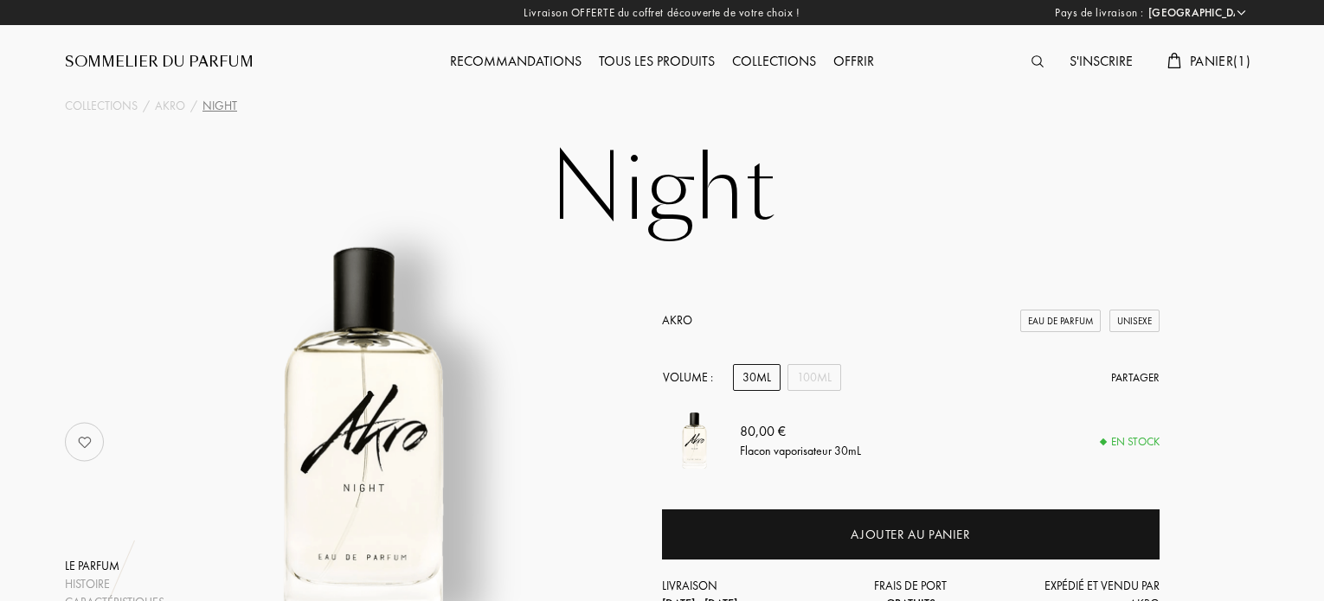
select select "FR"
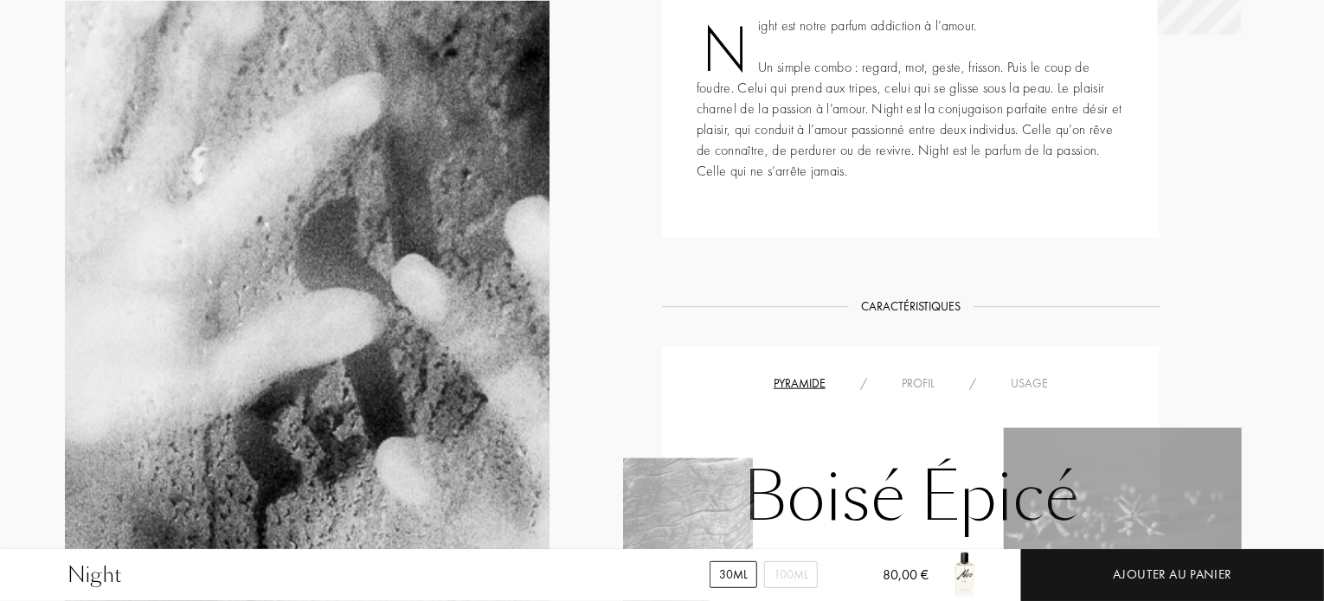
scroll to position [761, 0]
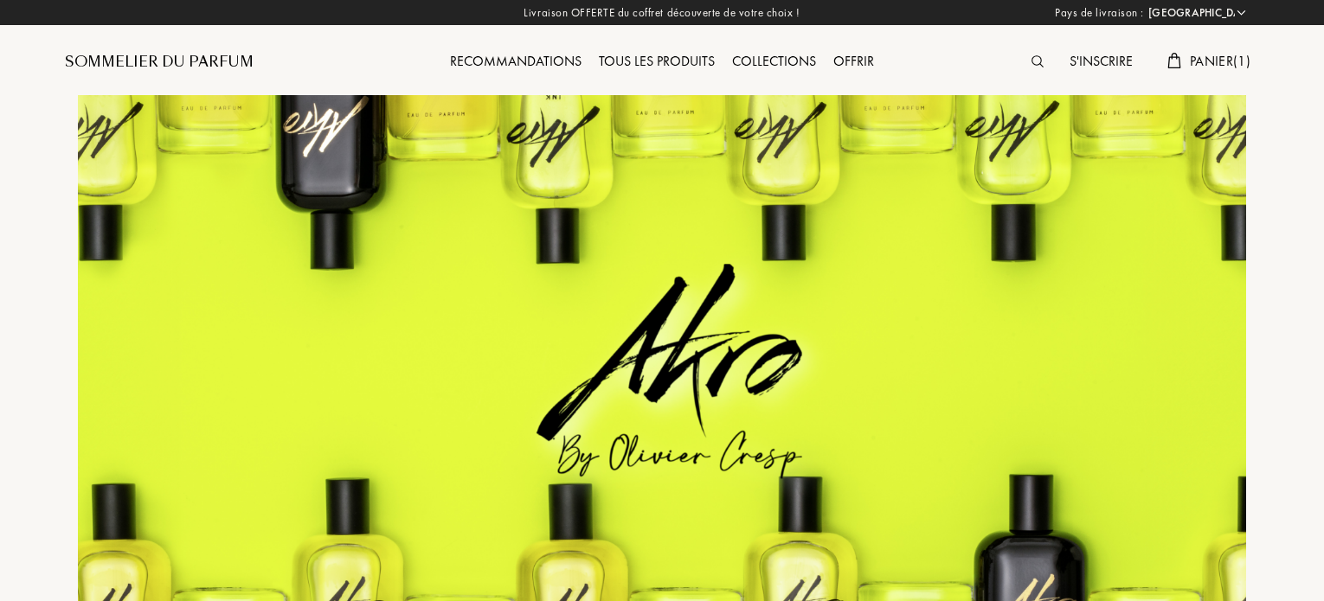
select select "FR"
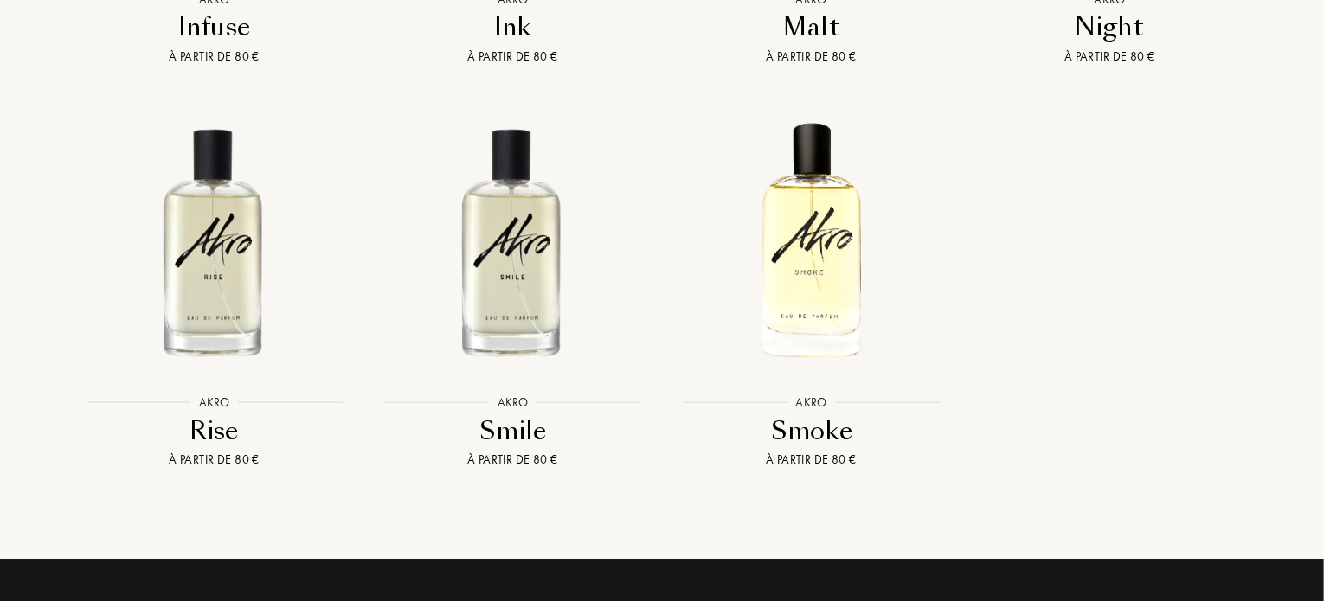
scroll to position [2667, 0]
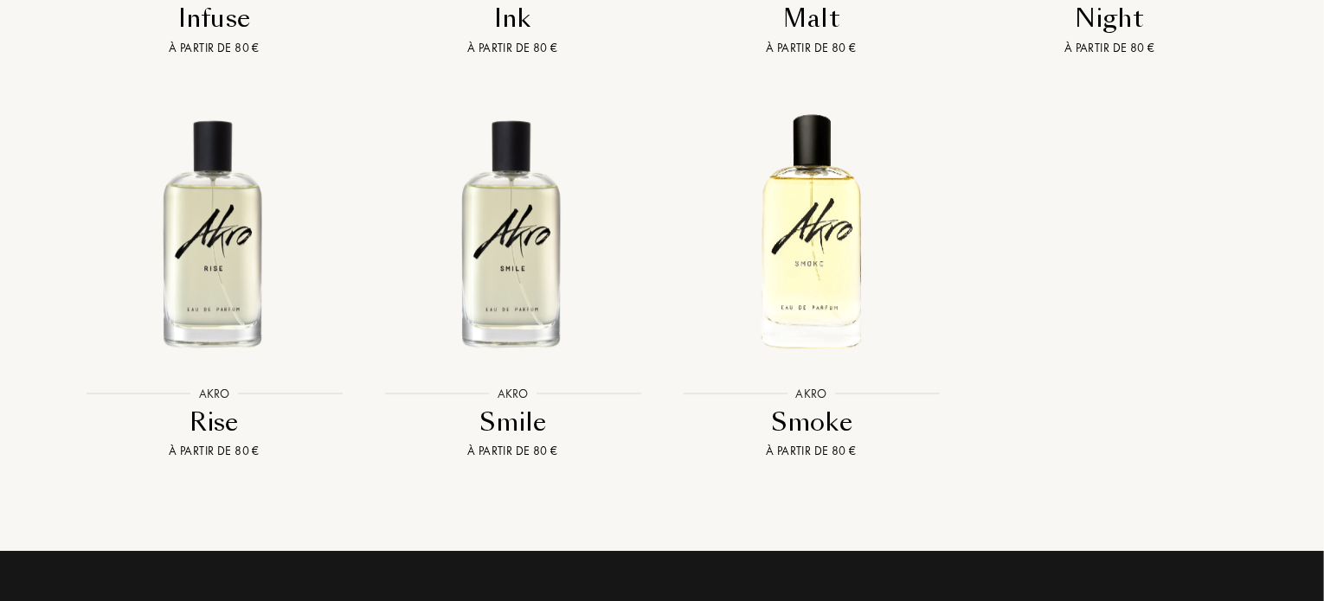
click at [519, 244] on img at bounding box center [512, 232] width 269 height 269
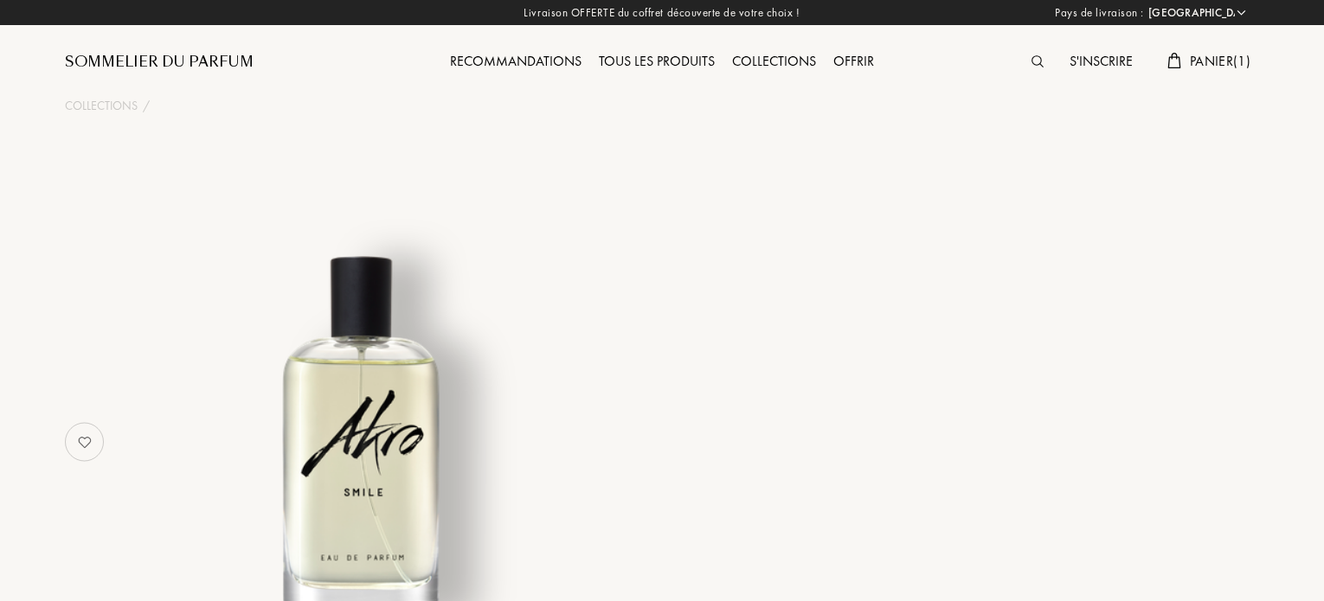
select select "FR"
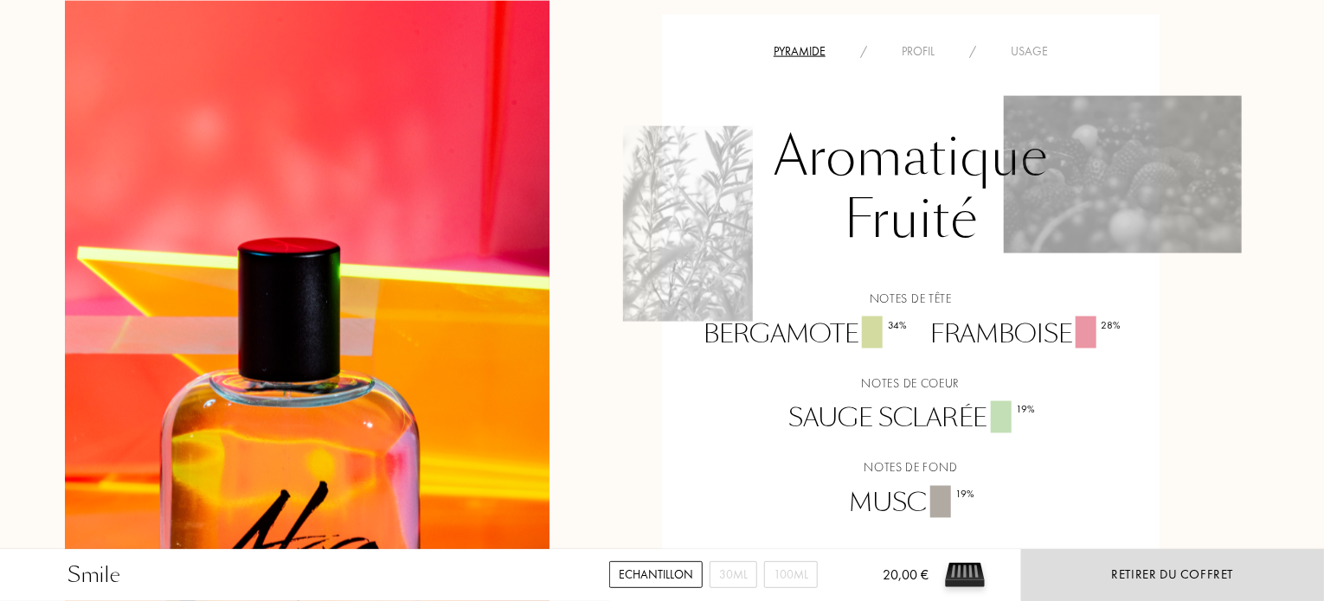
scroll to position [1239, 0]
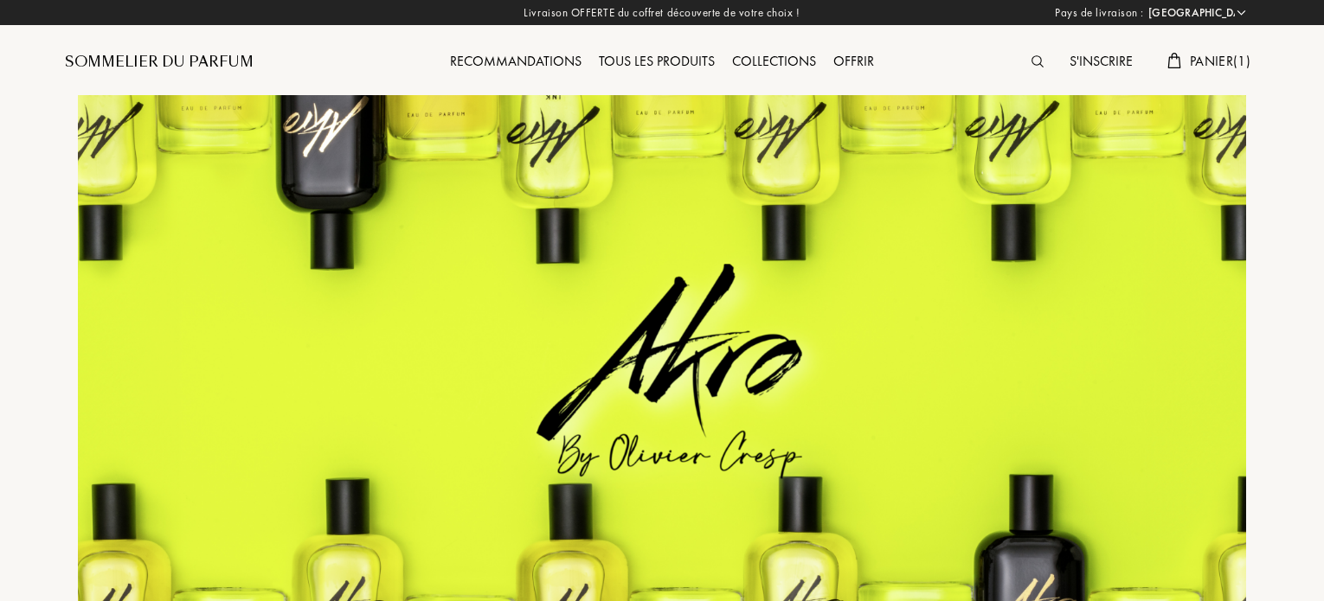
select select "FR"
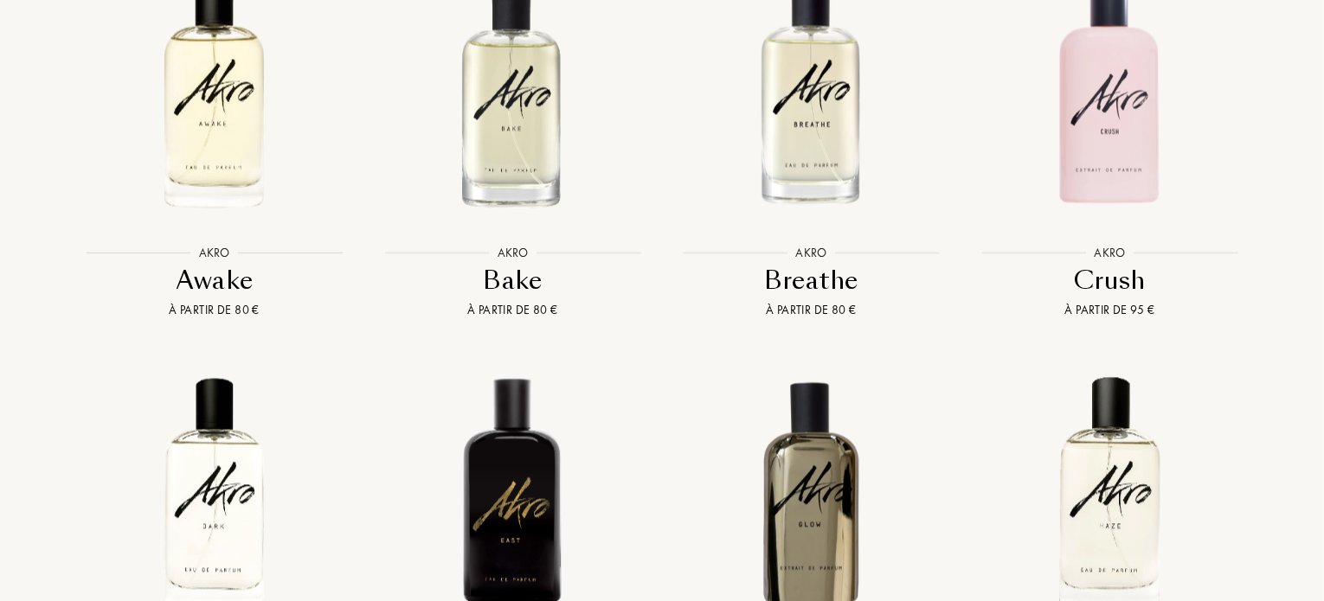
scroll to position [1554, 0]
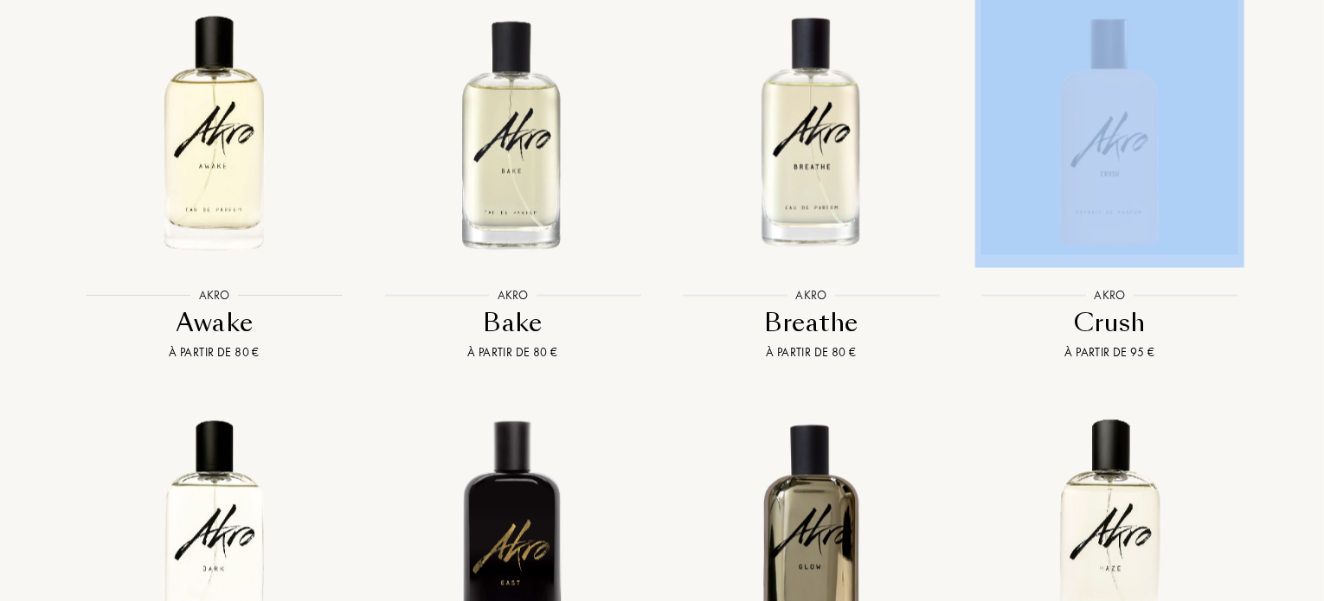
drag, startPoint x: 1322, startPoint y: 273, endPoint x: 1327, endPoint y: 72, distance: 201.7
click at [1323, 72] on html "Pays de livraison : Afghanistan Afrique du Sud Albanie Algérie Allemagne Andorr…" at bounding box center [662, 321] width 1324 height 3750
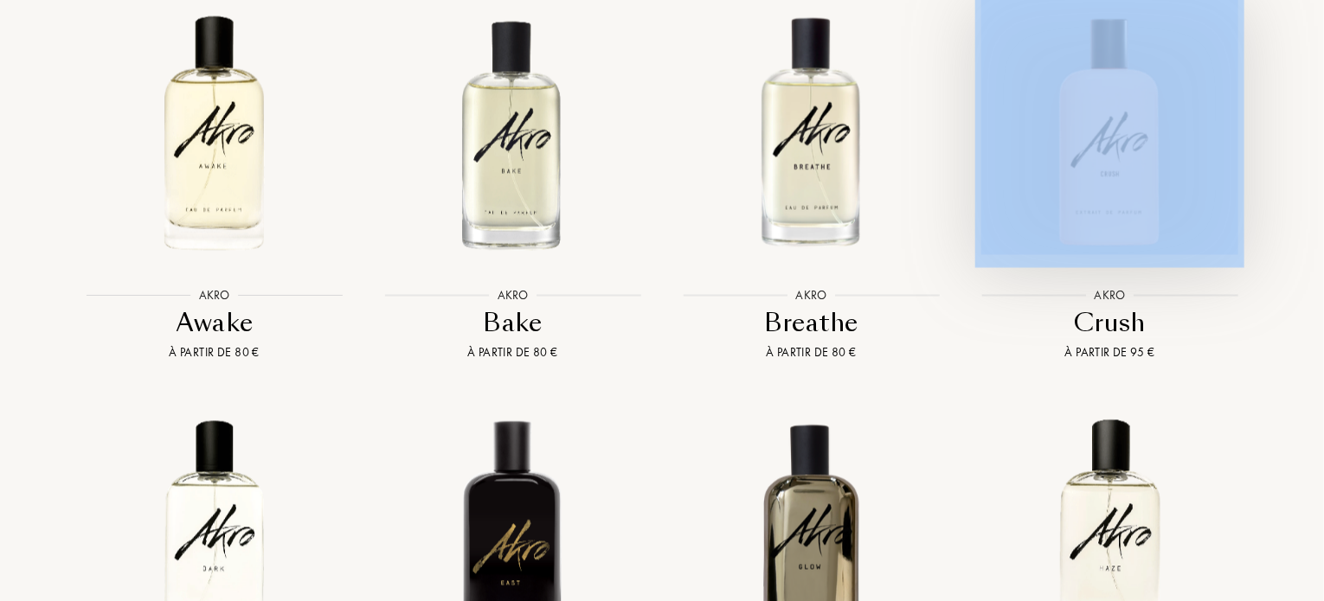
click at [969, 154] on div at bounding box center [1109, 133] width 299 height 307
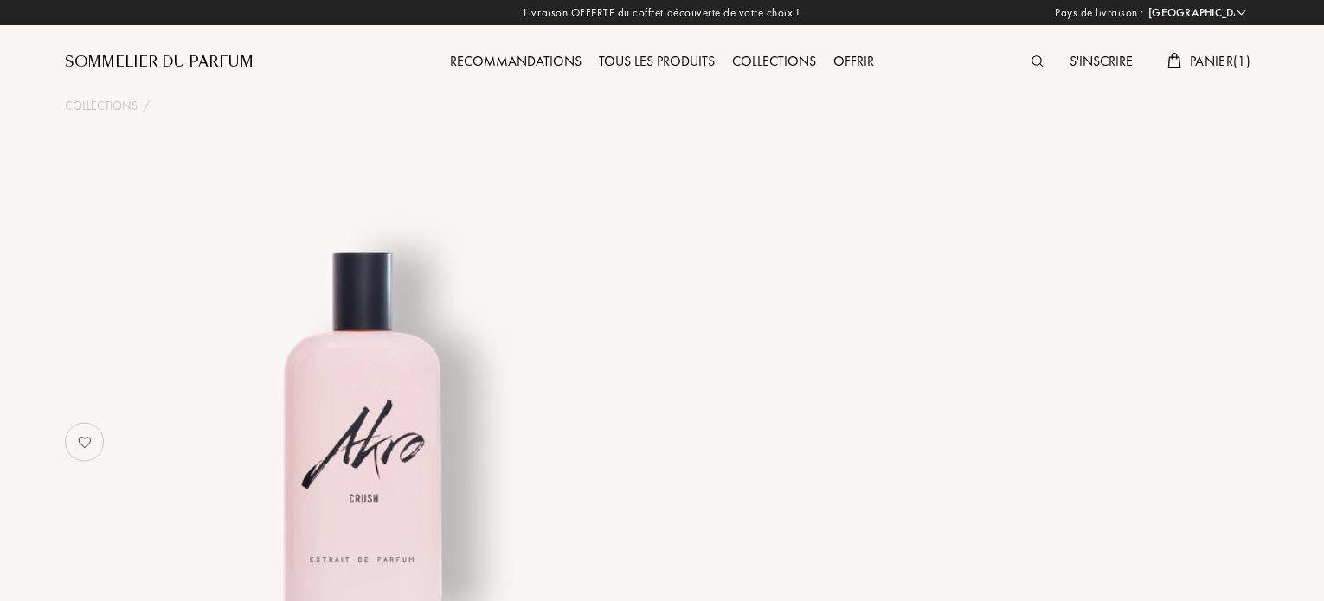
select select "FR"
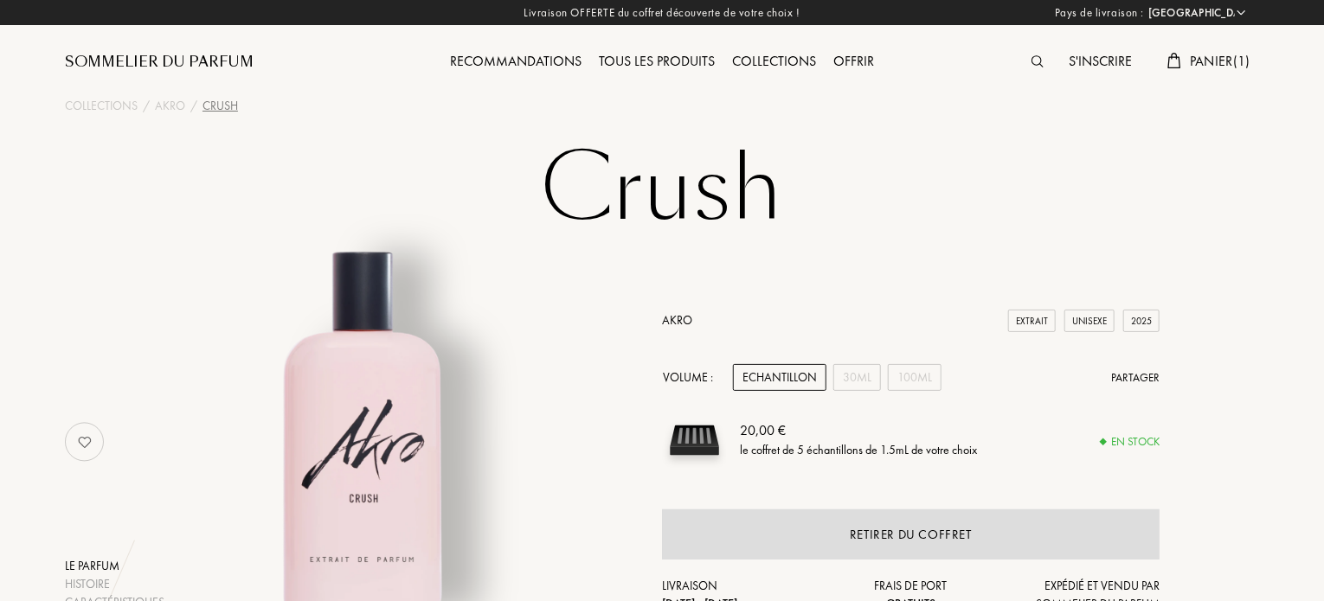
click at [1212, 62] on span "Panier ( 1 )" at bounding box center [1220, 61] width 61 height 18
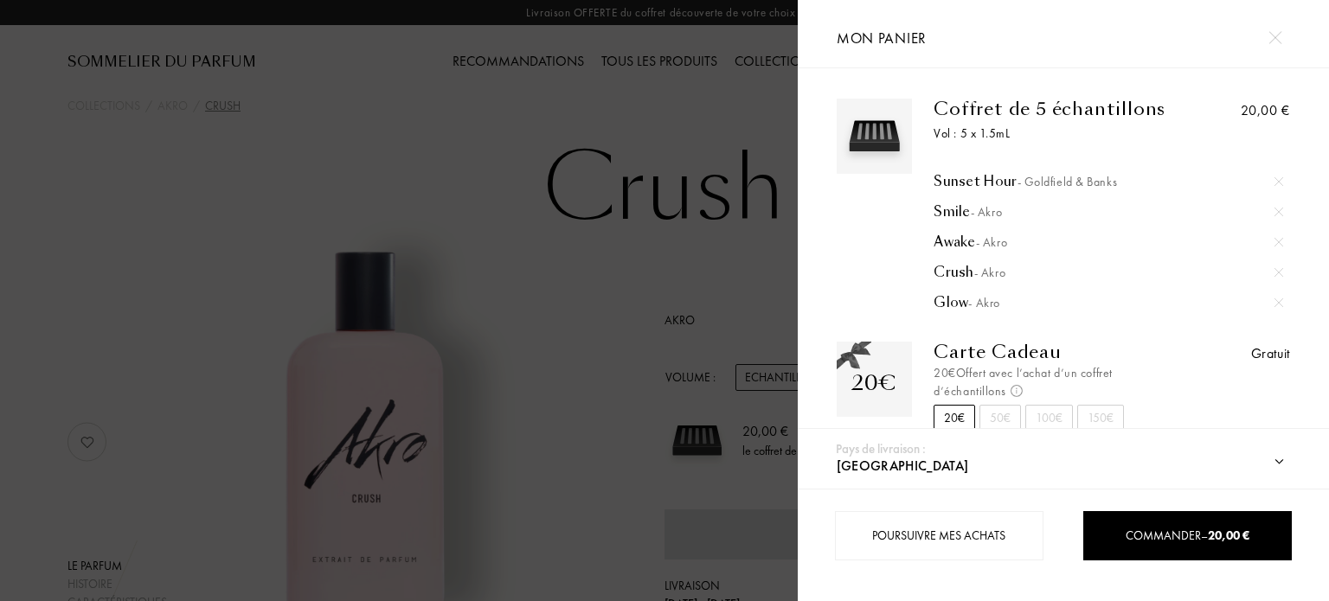
click at [971, 180] on div "Sunset Hour - Goldfield & Banks" at bounding box center [1109, 181] width 350 height 17
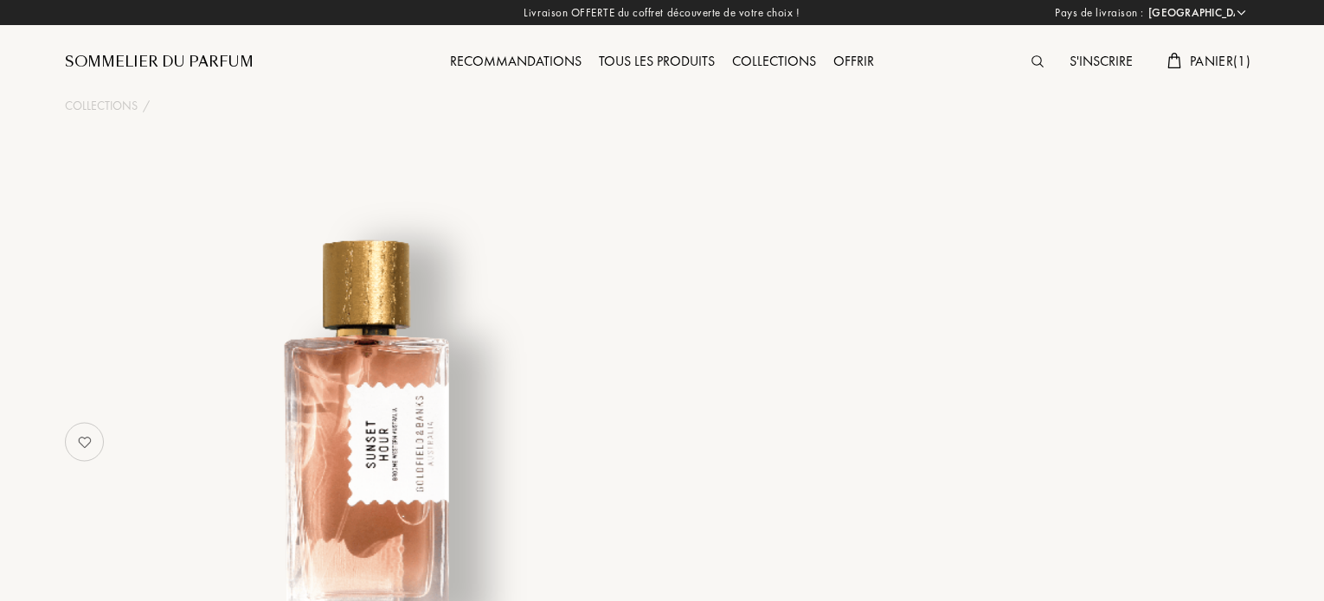
select select "FR"
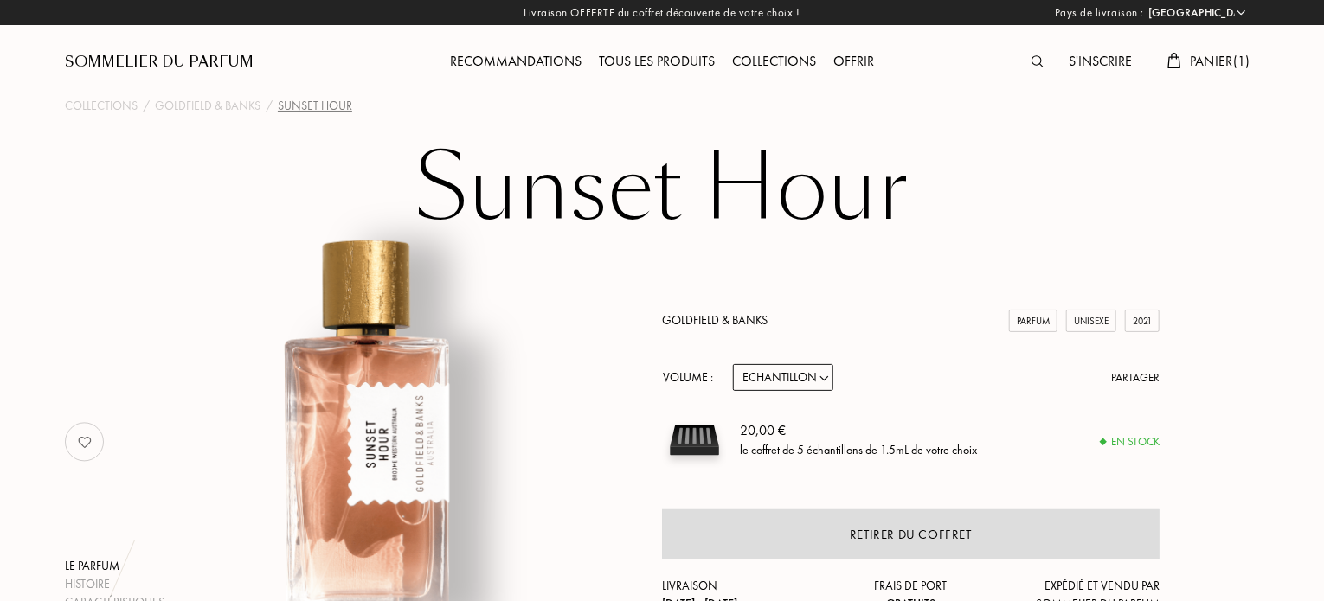
click at [694, 318] on link "Goldfield & Banks" at bounding box center [715, 320] width 106 height 16
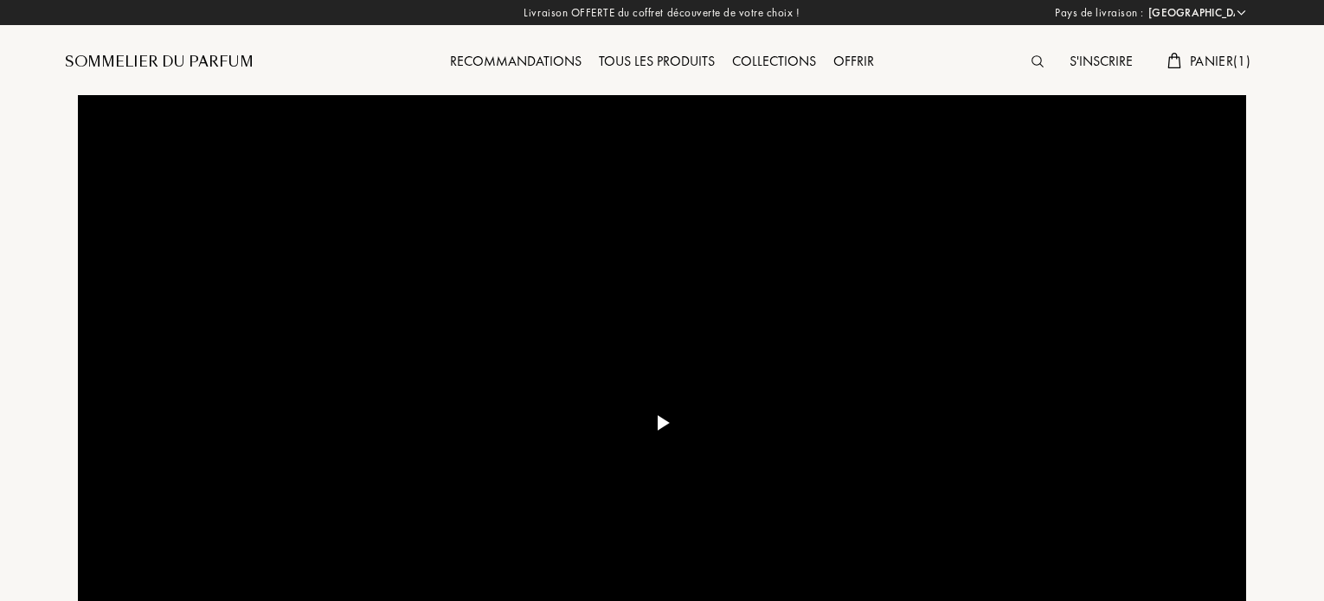
select select "FR"
click at [637, 57] on div "Tous les produits" at bounding box center [656, 62] width 133 height 22
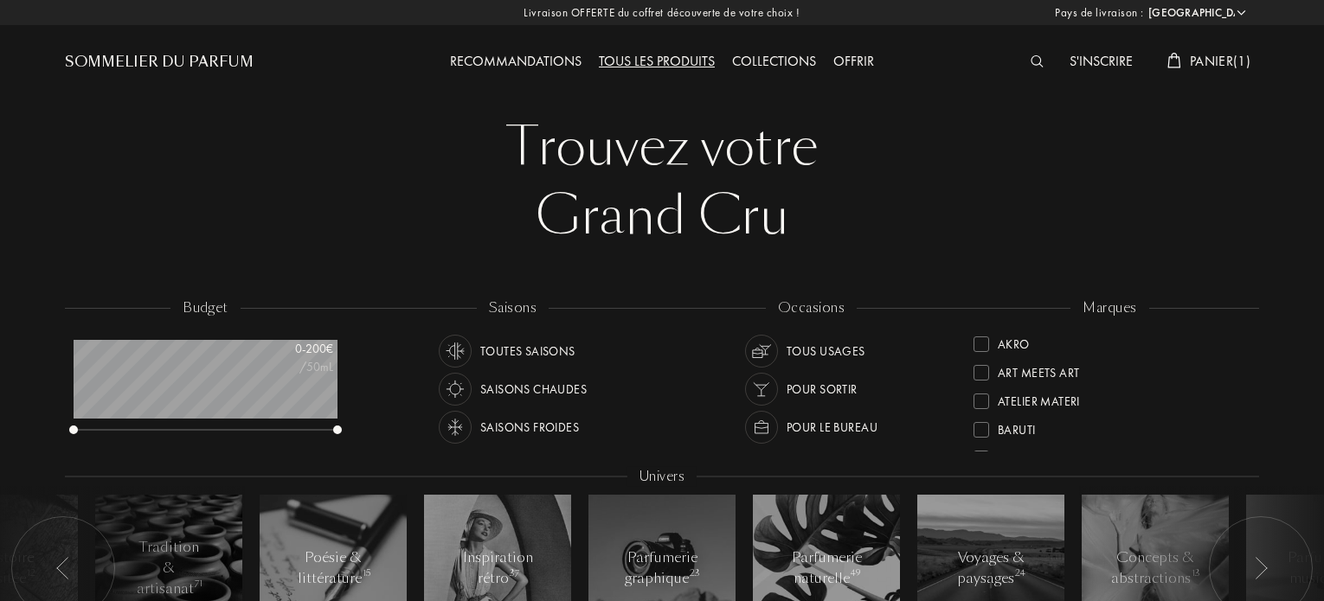
select select "FR"
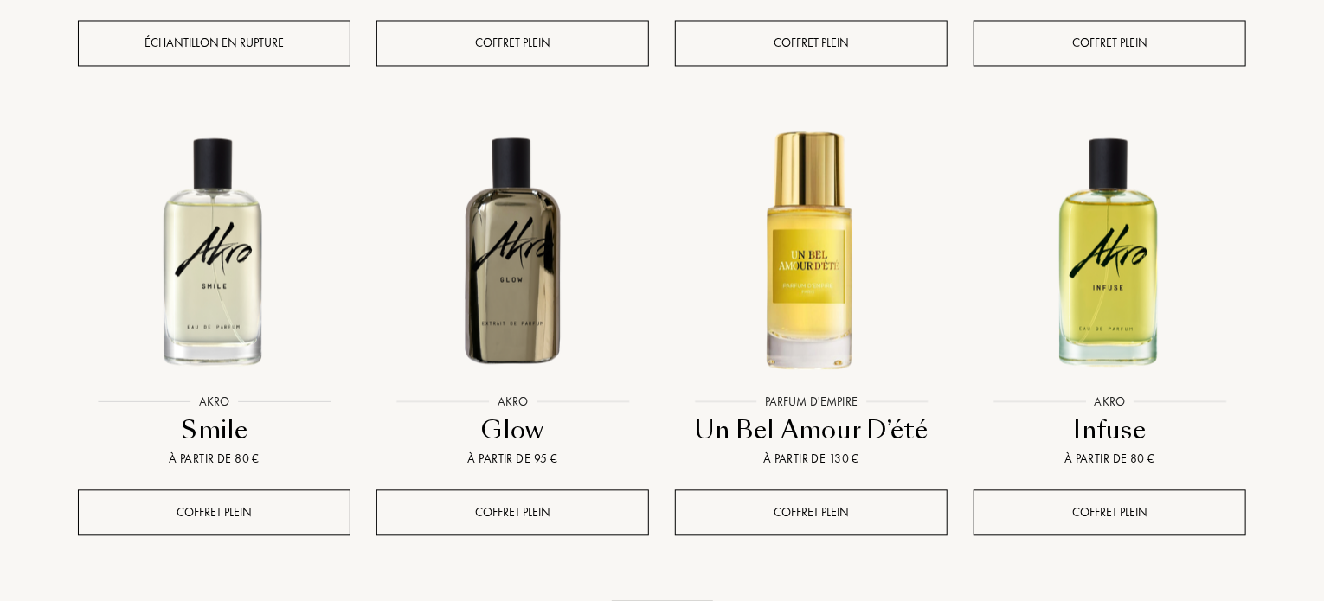
scroll to position [1717, 0]
